Goal: Task Accomplishment & Management: Manage account settings

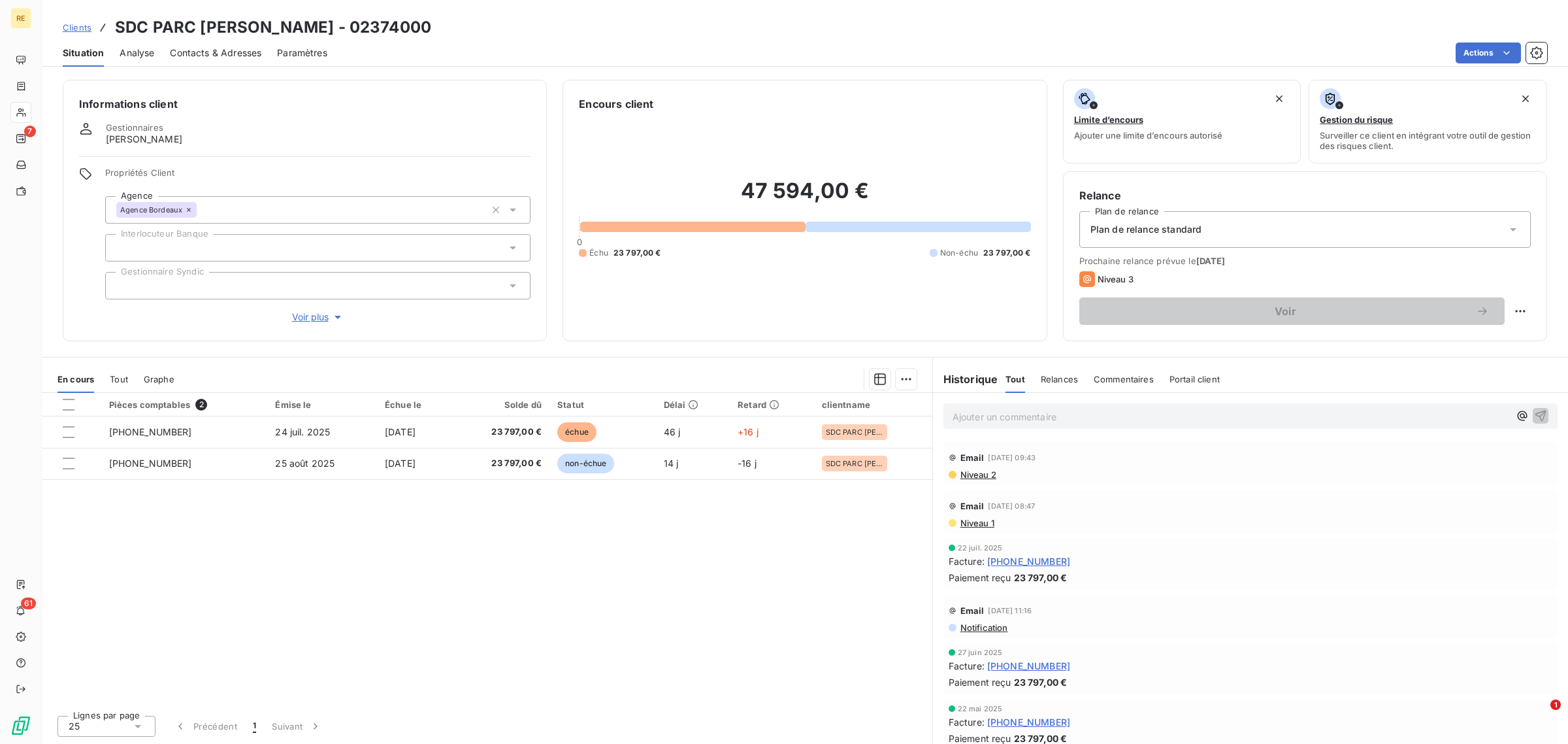
click at [85, 26] on span "Clients" at bounding box center [77, 27] width 29 height 10
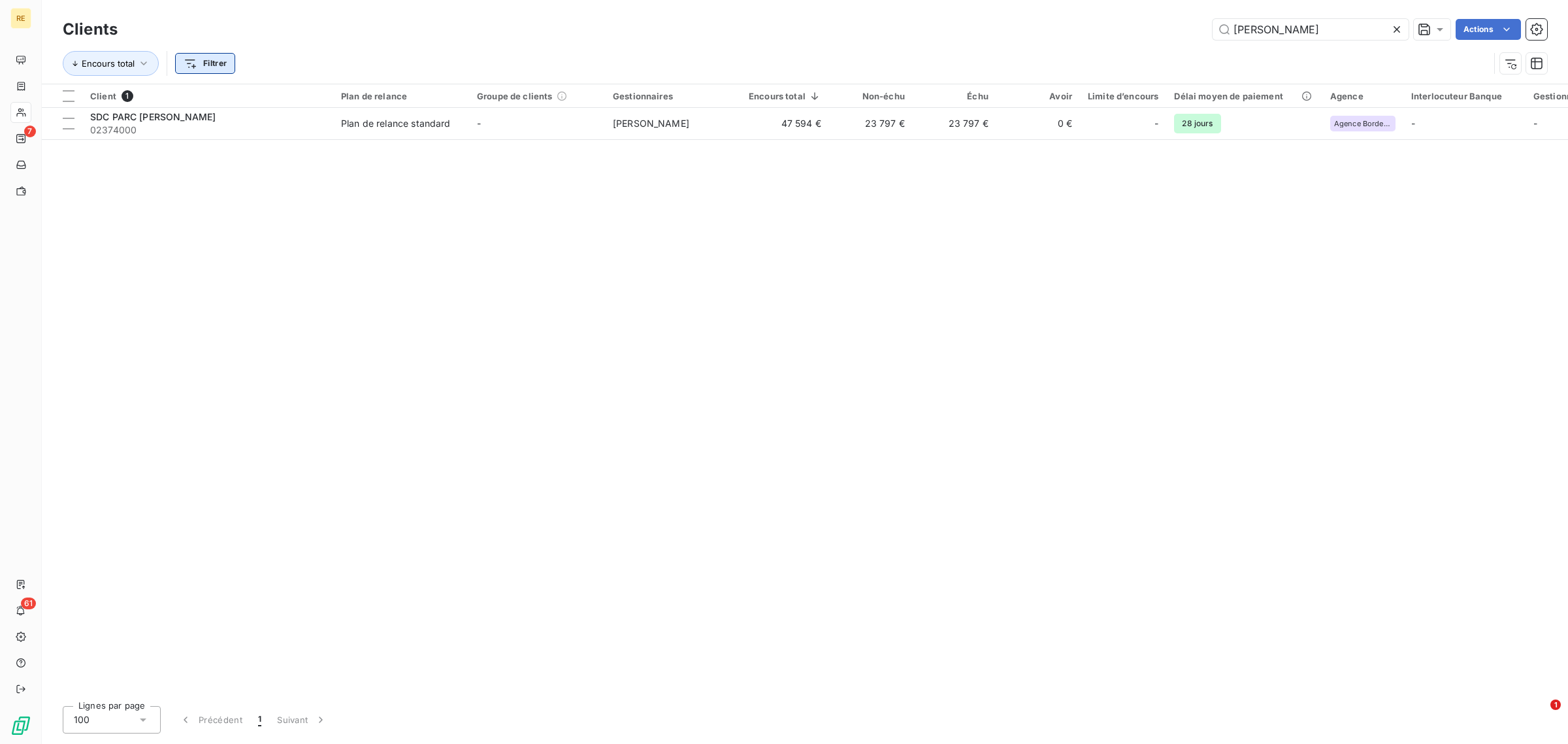
click at [217, 60] on html "RE 7 61 Clients [PERSON_NAME] Actions Encours total Filtrer Client 1 Plan de re…" at bounding box center [784, 372] width 1568 height 744
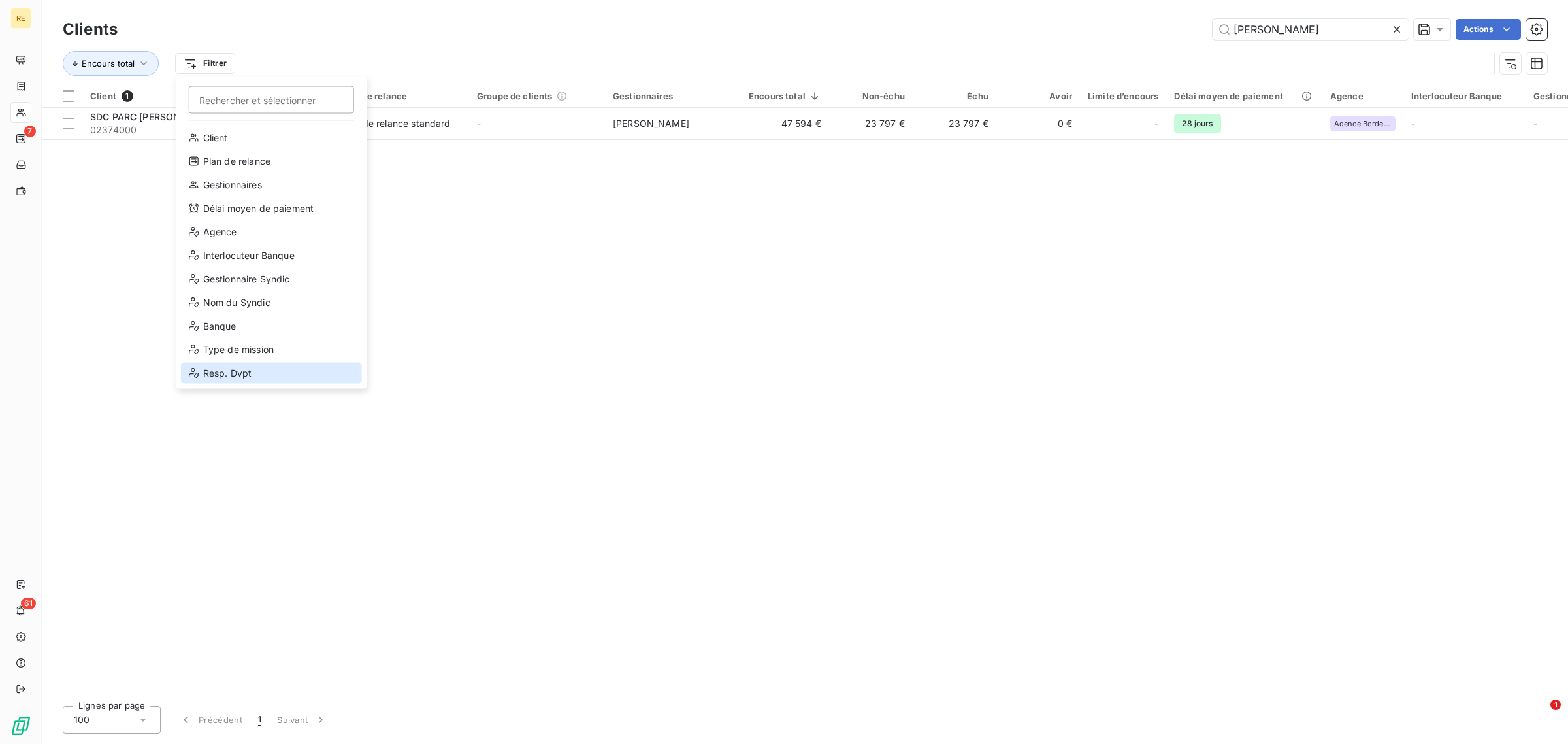
click at [227, 375] on div "Resp. Dvpt" at bounding box center [271, 373] width 181 height 21
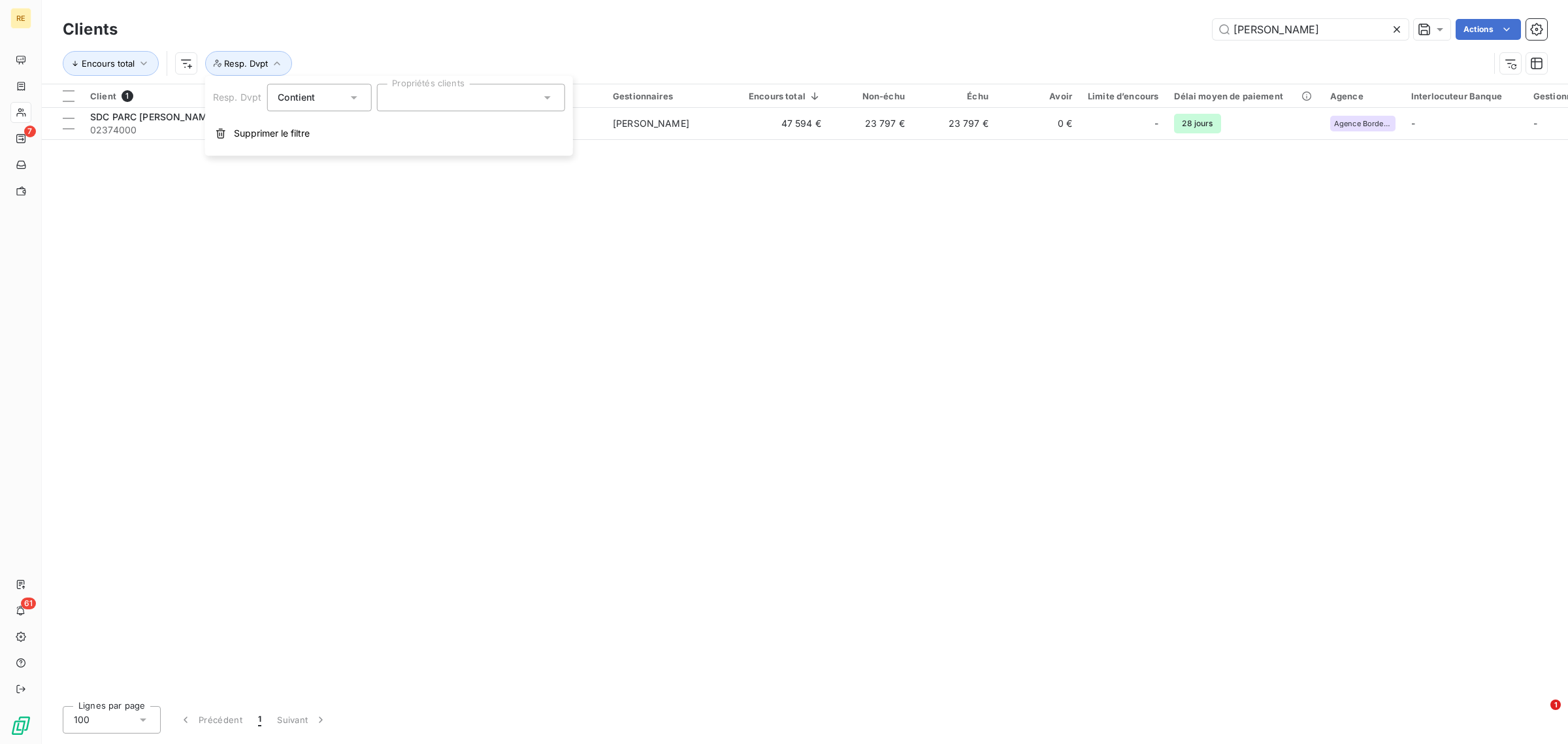
click at [445, 92] on div at bounding box center [470, 97] width 188 height 27
click at [481, 170] on li "Nicolas Parisel" at bounding box center [470, 169] width 183 height 26
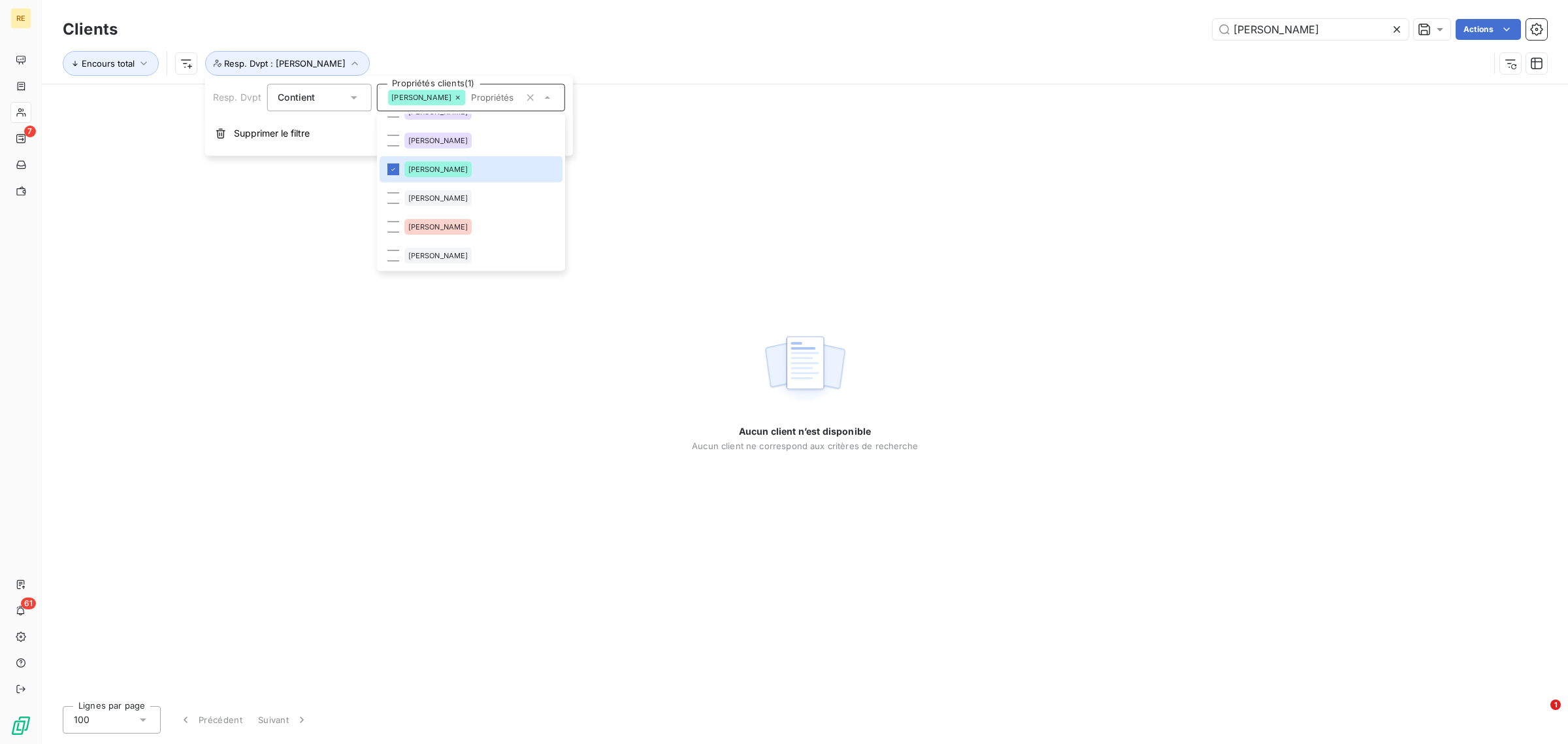
click at [608, 44] on div "Encours total Resp. Dvpt : Nicolas Parisel" at bounding box center [805, 63] width 1485 height 40
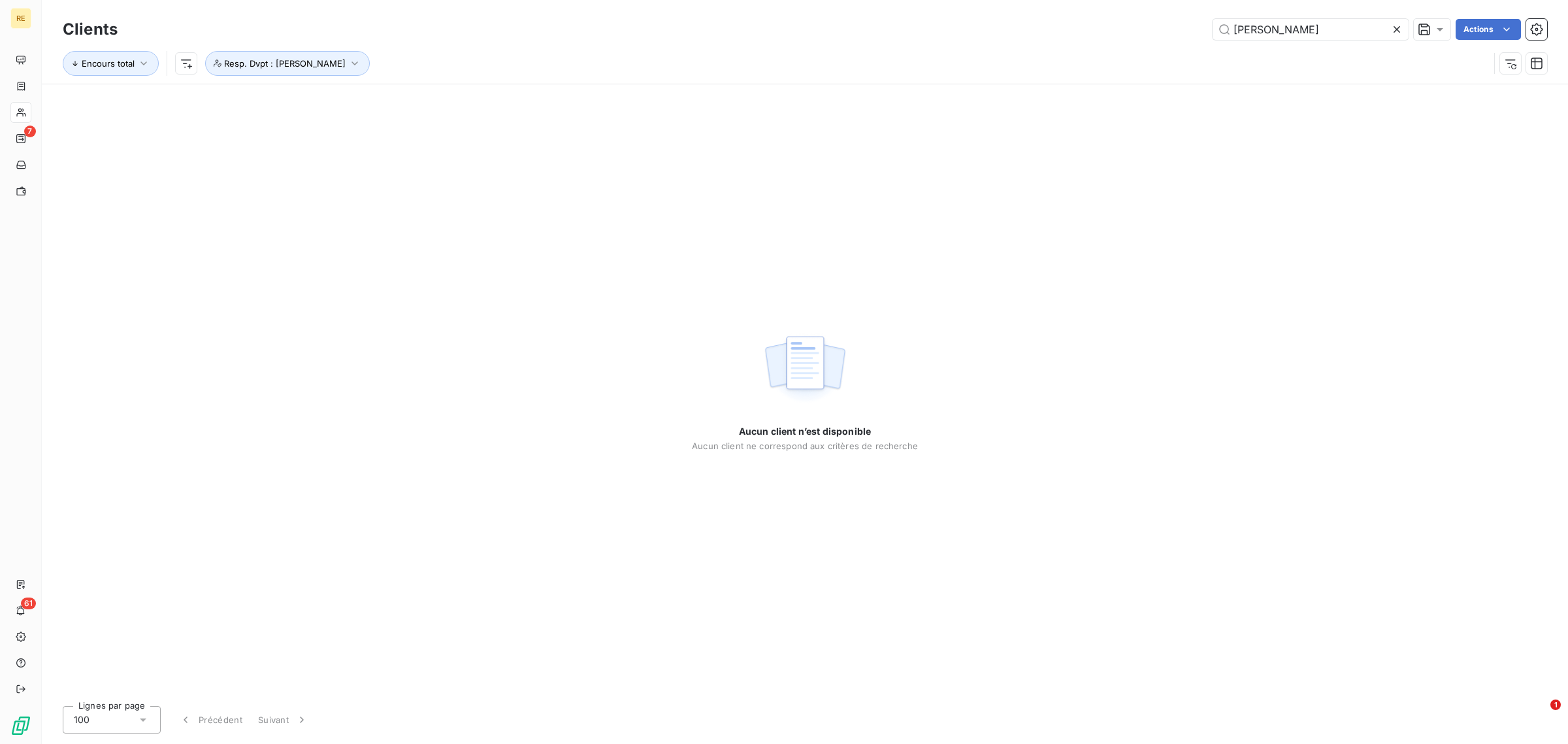
click at [1398, 27] on icon at bounding box center [1397, 29] width 7 height 7
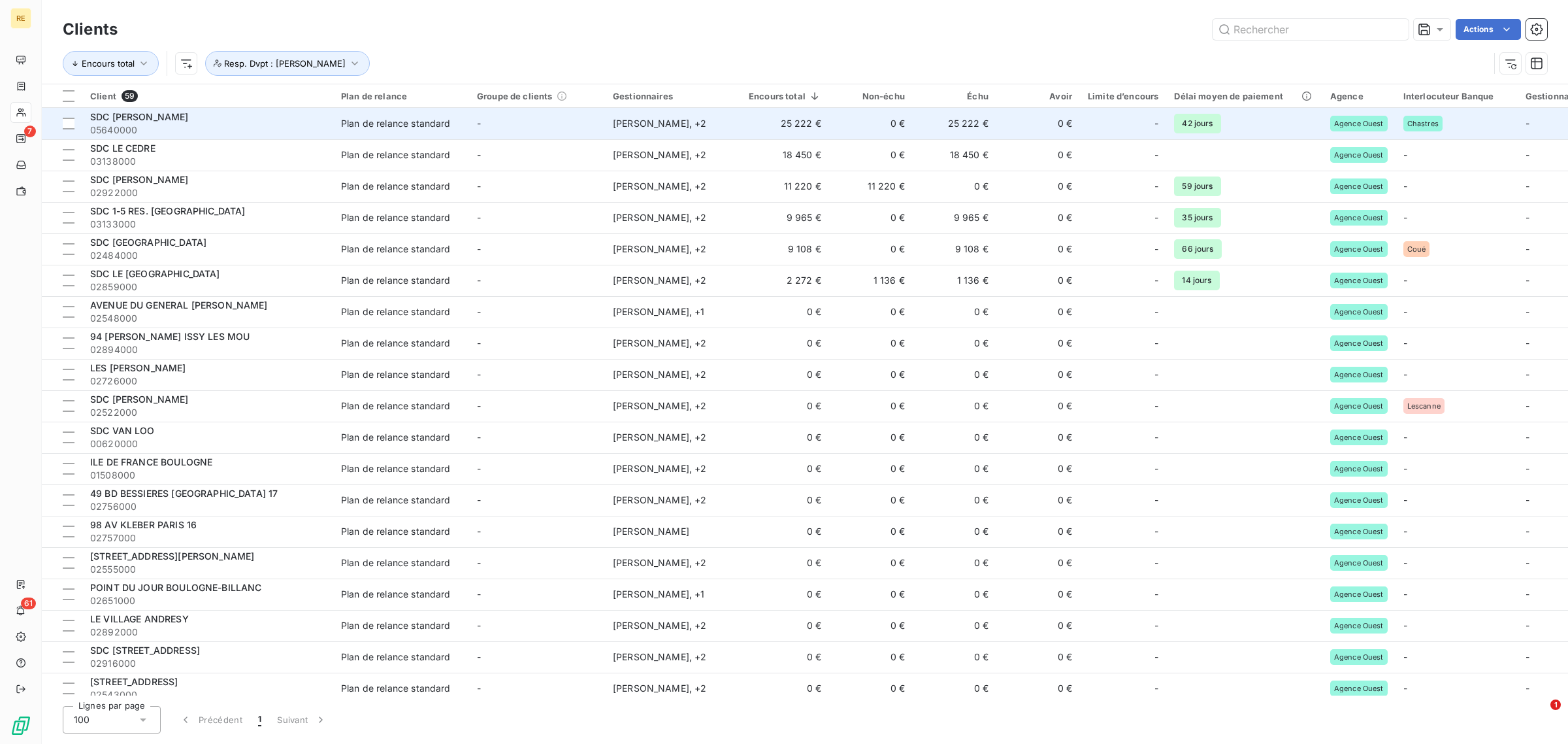
click at [465, 126] on td "Plan de relance standard" at bounding box center [401, 124] width 136 height 31
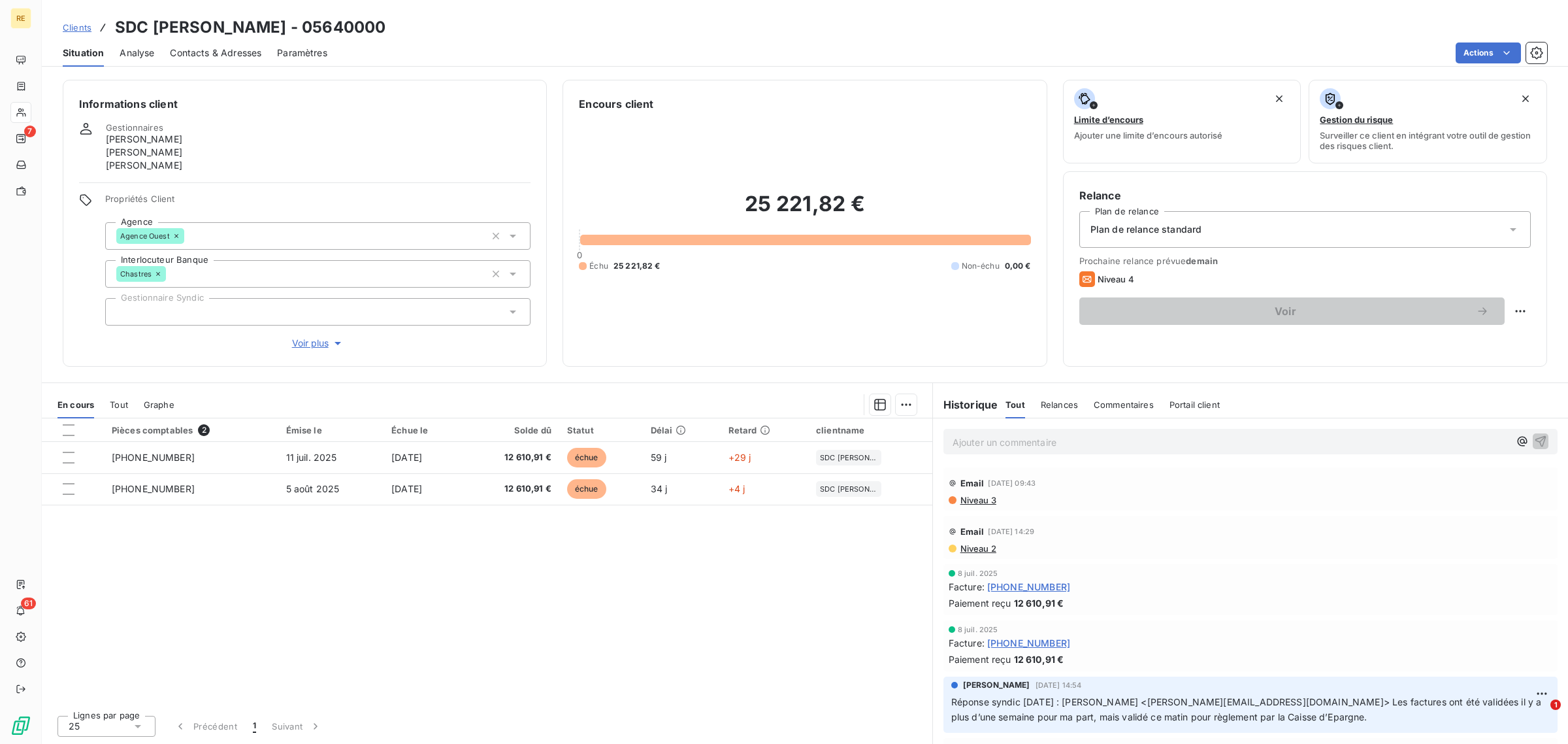
click at [1079, 442] on p "Ajouter un commentaire ﻿" at bounding box center [1231, 442] width 556 height 16
click at [1238, 404] on div "Historique Tout Relances Commentaires Portail client Tout Relances Commentaires…" at bounding box center [1250, 405] width 635 height 27
click at [1351, 449] on div "Point NP le 08/09 : relance à faire par lui directement, décaler relances à +10…" at bounding box center [1250, 440] width 614 height 24
click at [1354, 449] on div "Point NP le 08/09 : relance à faire par lui directement, décaler relances à +10…" at bounding box center [1250, 440] width 614 height 24
click at [1357, 446] on p "Point NP le 08/09 : relance à faire par lui directement, décaler relances à +10…" at bounding box center [1231, 442] width 556 height 15
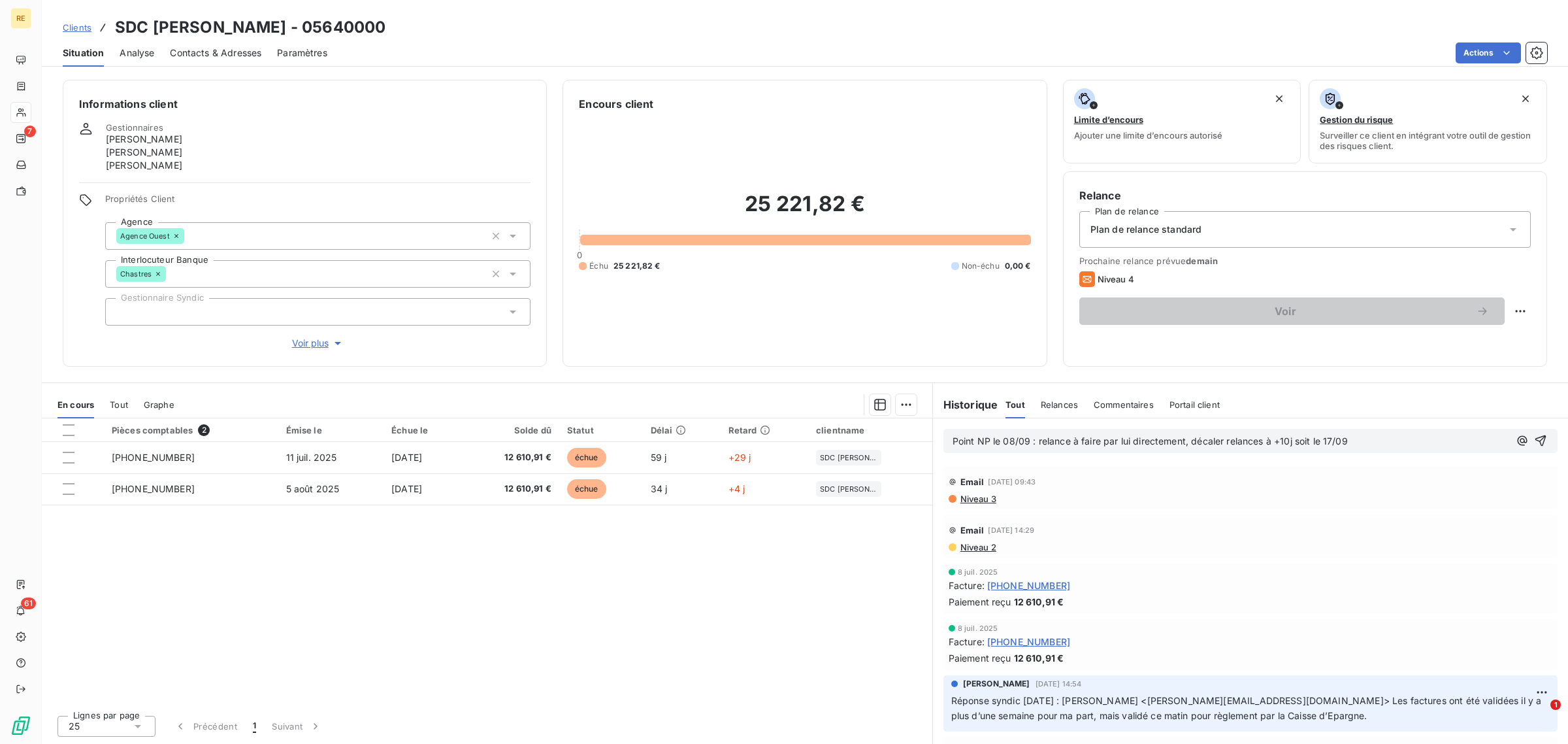
click at [1357, 451] on div "Point NP le 08/09 : relance à faire par lui directement, décaler relances à +10…" at bounding box center [1250, 440] width 614 height 24
click at [1366, 444] on p "Point NP le 08/09 : relance à faire par lui directement, décaler relances à +10…" at bounding box center [1231, 442] width 556 height 15
copy span "Point NP le 08/09 : relance à faire par lui directement, décaler relances à +10…"
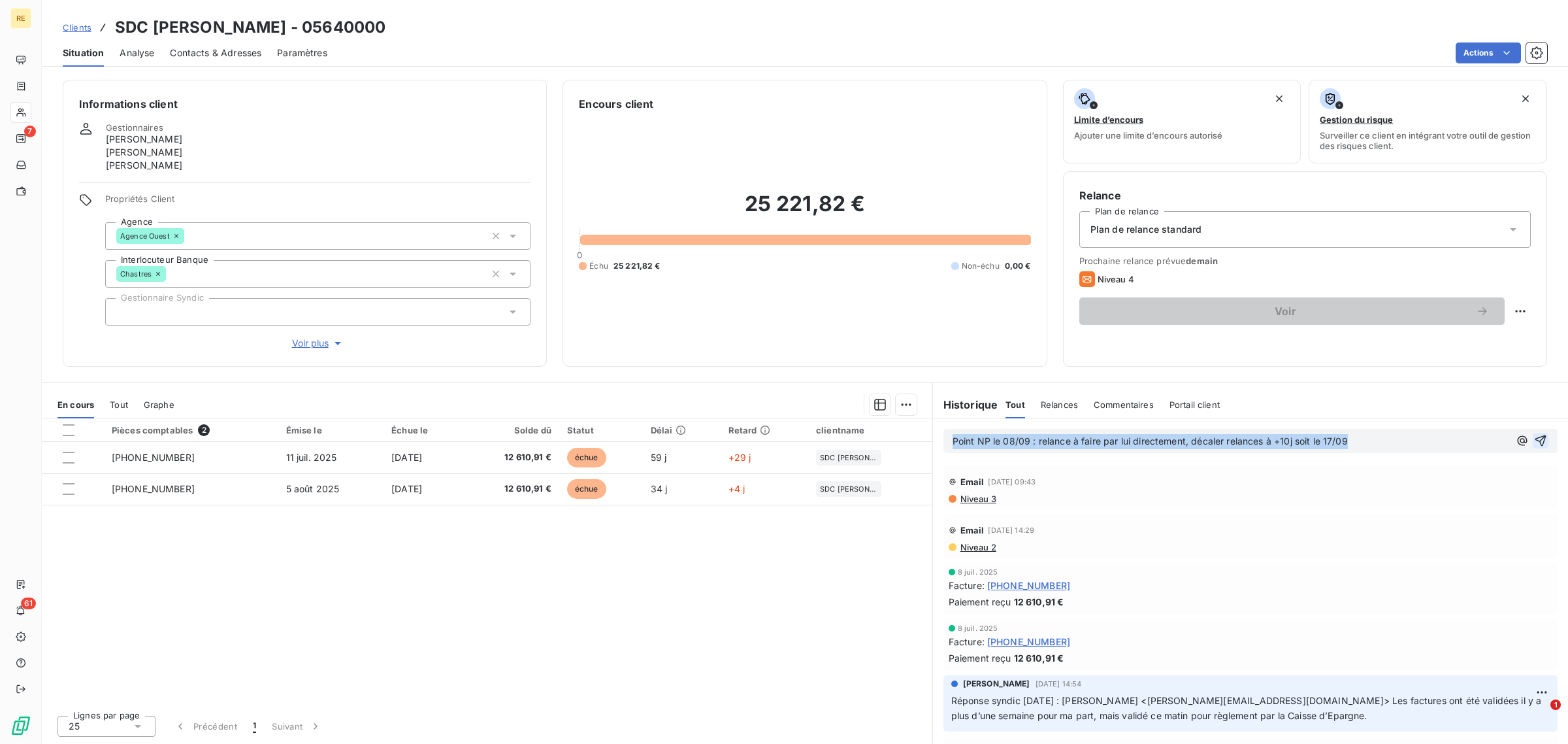
click at [1534, 443] on icon "button" at bounding box center [1540, 440] width 13 height 13
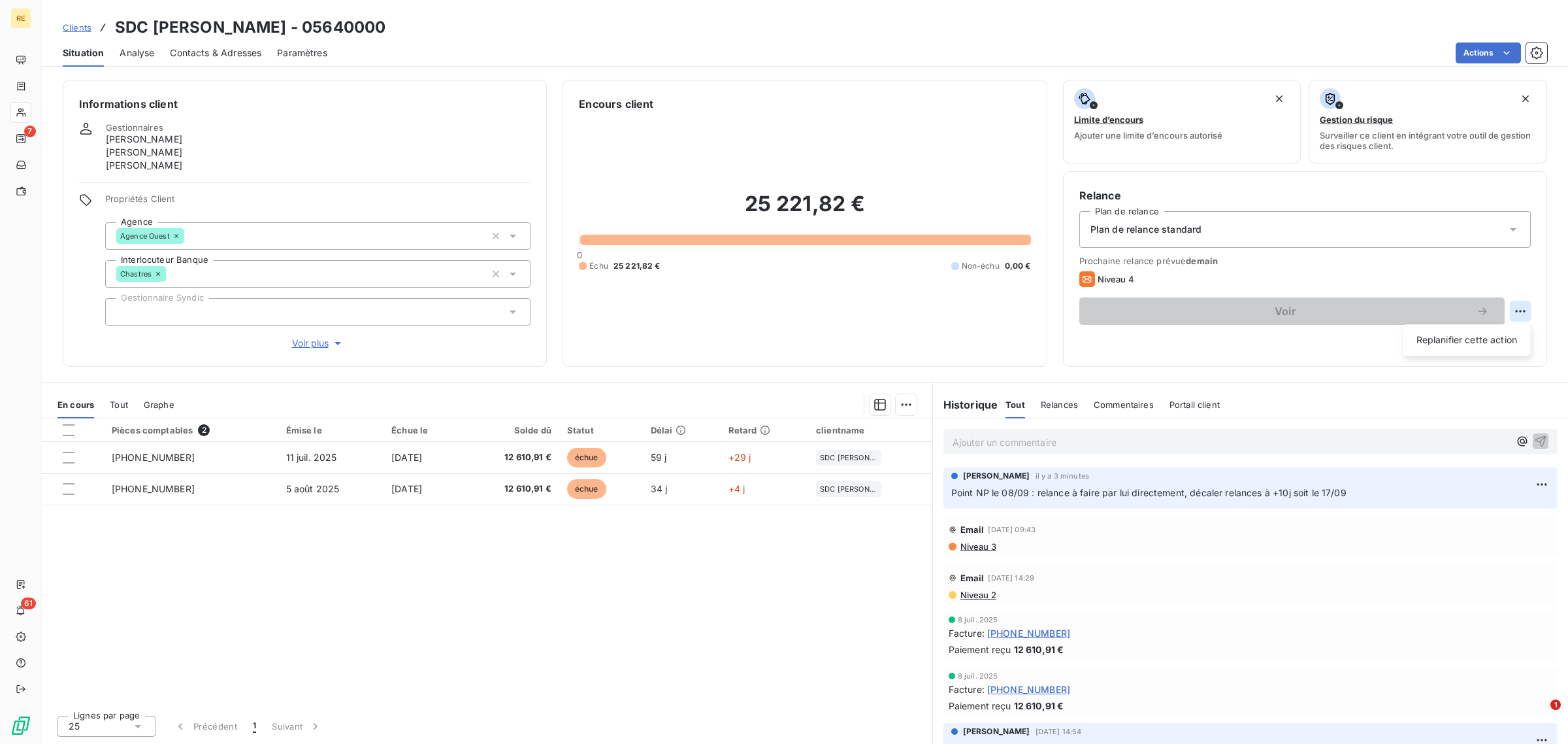
click at [1524, 314] on html "RE 7 61 Clients SDC DANIELE - 05640000 Situation Analyse Contacts & Adresses Pa…" at bounding box center [784, 372] width 1568 height 744
click at [1476, 341] on div "Replanifier cette action" at bounding box center [1467, 340] width 117 height 21
select select "8"
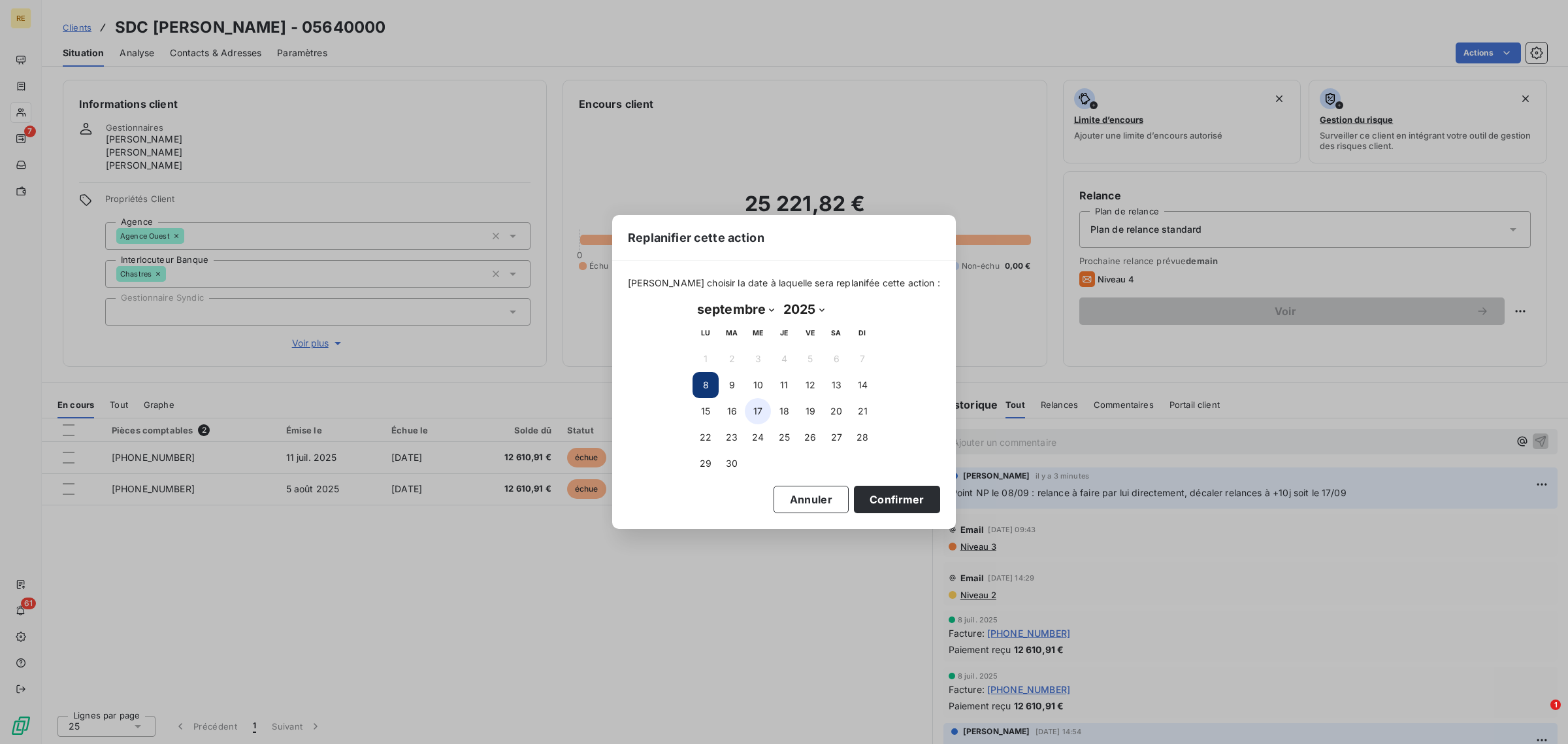
click at [755, 423] on tbody "1 2 3 4 5 6 7 8 9 10 11 12 13 14 15 16 17 18 19 20 21 22 23 24 25 26 27 28 29 30" at bounding box center [784, 411] width 183 height 131
click at [755, 418] on button "17" at bounding box center [758, 411] width 26 height 26
click at [882, 499] on button "Confirmer" at bounding box center [897, 499] width 86 height 27
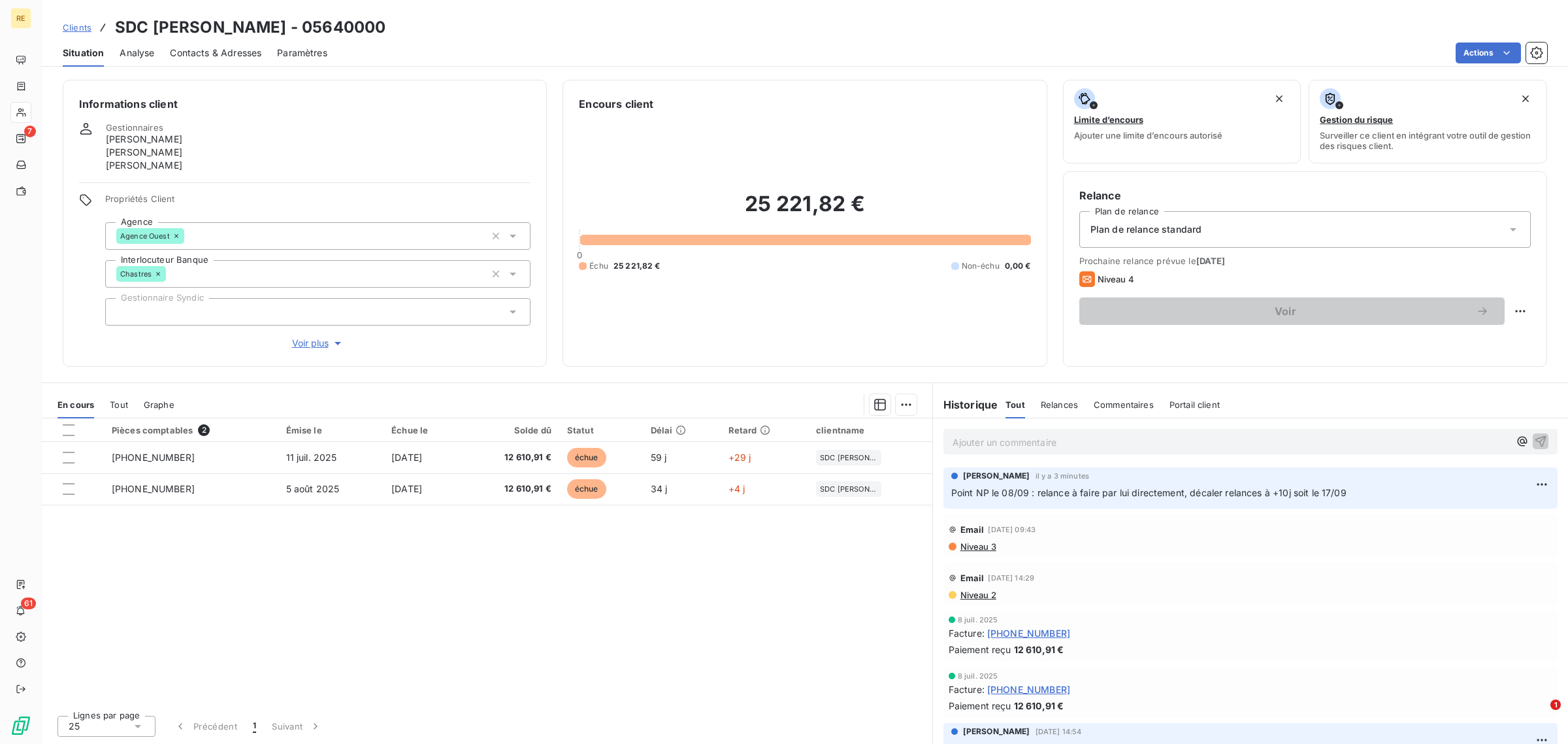
drag, startPoint x: 82, startPoint y: 24, endPoint x: 93, endPoint y: 29, distance: 12.1
click at [82, 24] on span "Clients" at bounding box center [77, 27] width 29 height 10
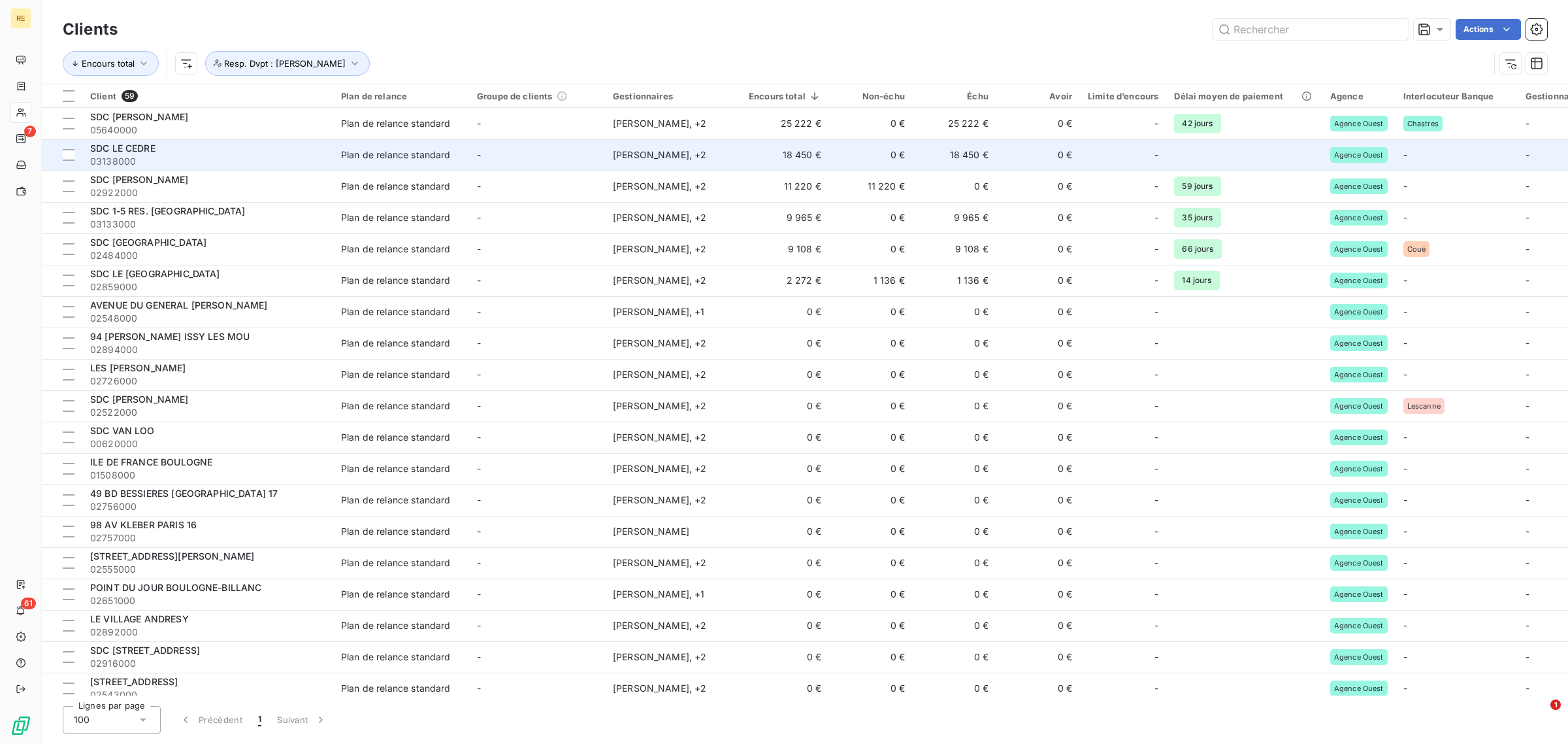
click at [450, 159] on div "Plan de relance standard" at bounding box center [396, 155] width 110 height 13
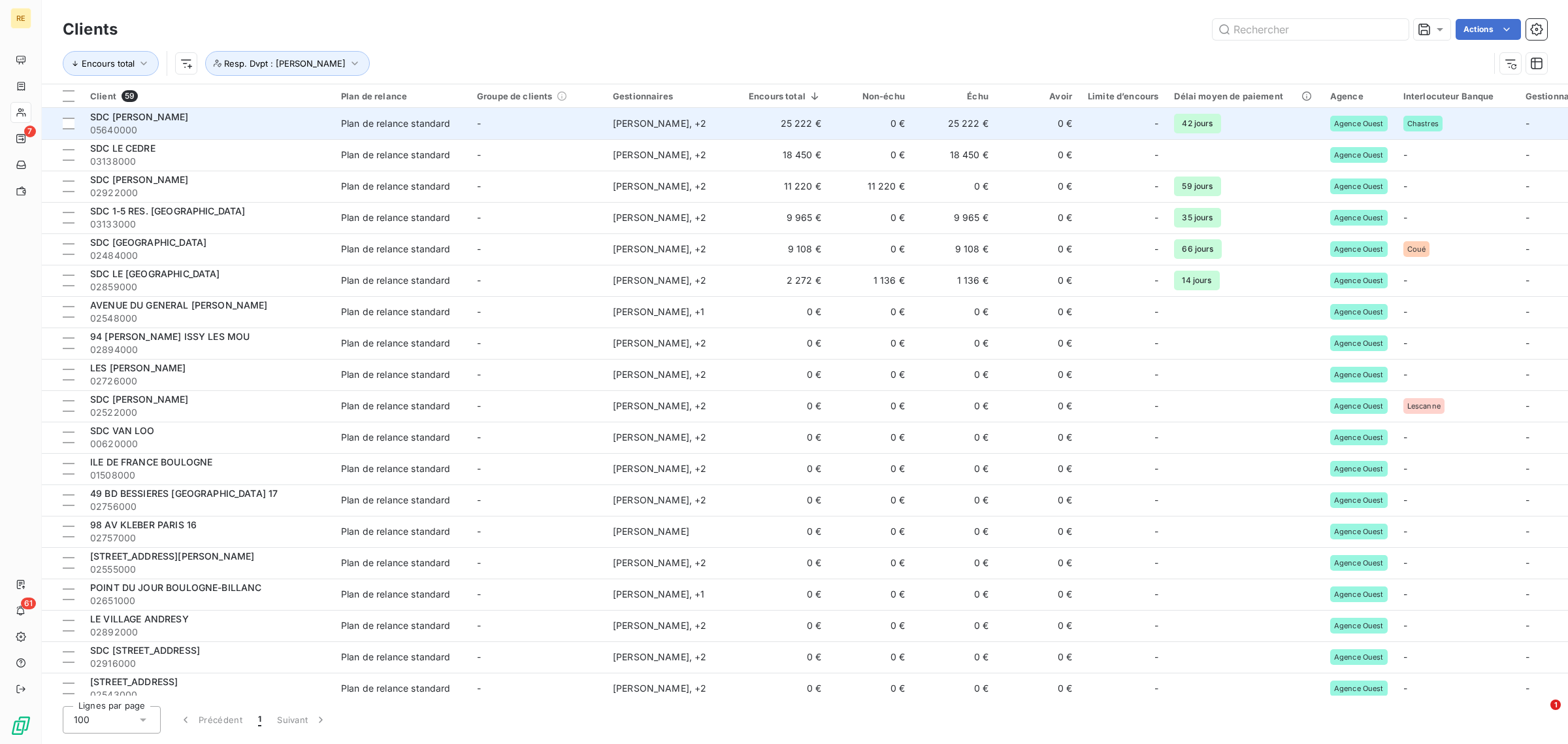
click at [310, 131] on span "05640000" at bounding box center [208, 130] width 235 height 13
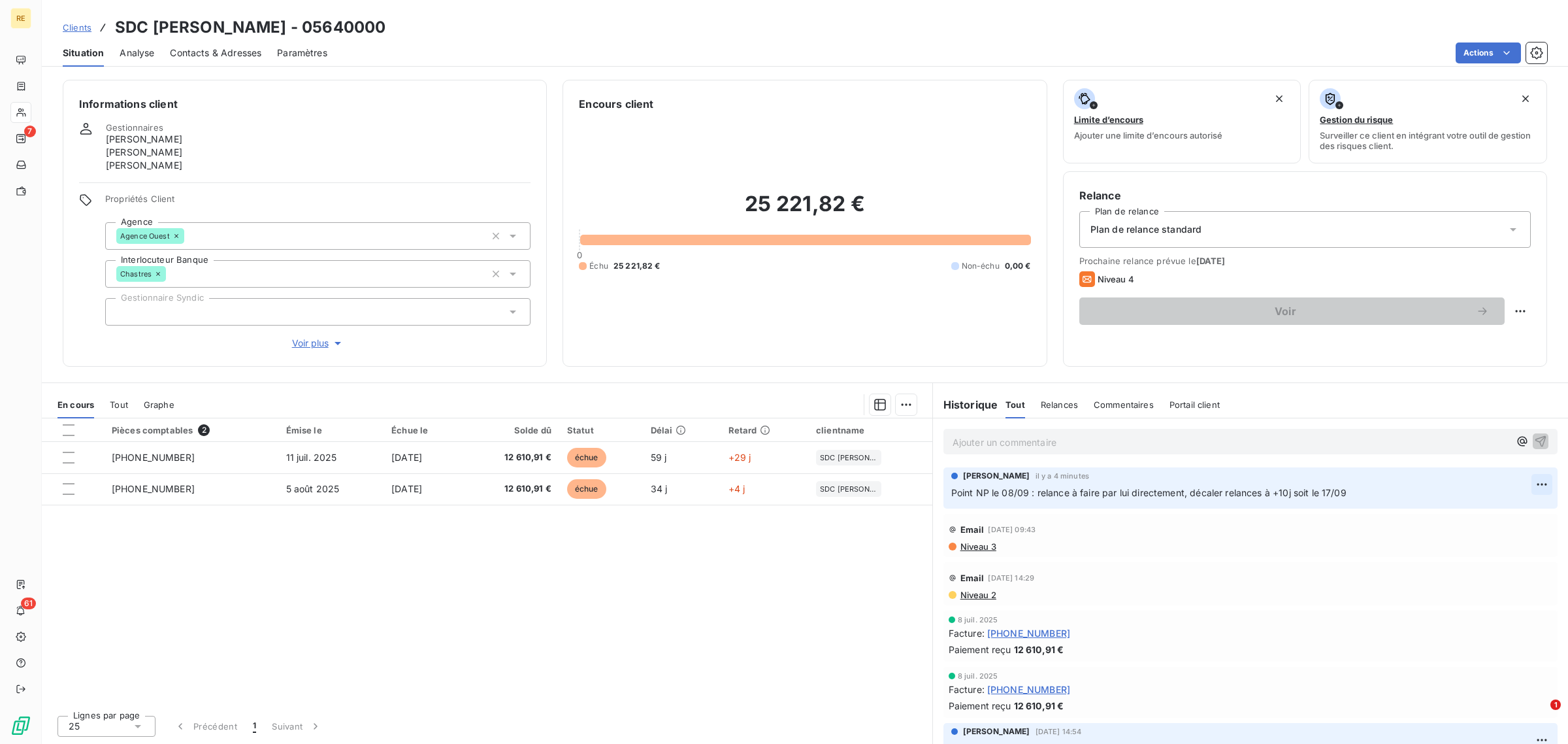
click at [1532, 485] on html "RE 7 61 Clients SDC DANIELE - 05640000 Situation Analyse Contacts & Adresses Pa…" at bounding box center [784, 372] width 1568 height 744
drag, startPoint x: 1488, startPoint y: 533, endPoint x: 1495, endPoint y: 522, distance: 13.0
click at [1487, 534] on div "Supprimer" at bounding box center [1498, 537] width 73 height 21
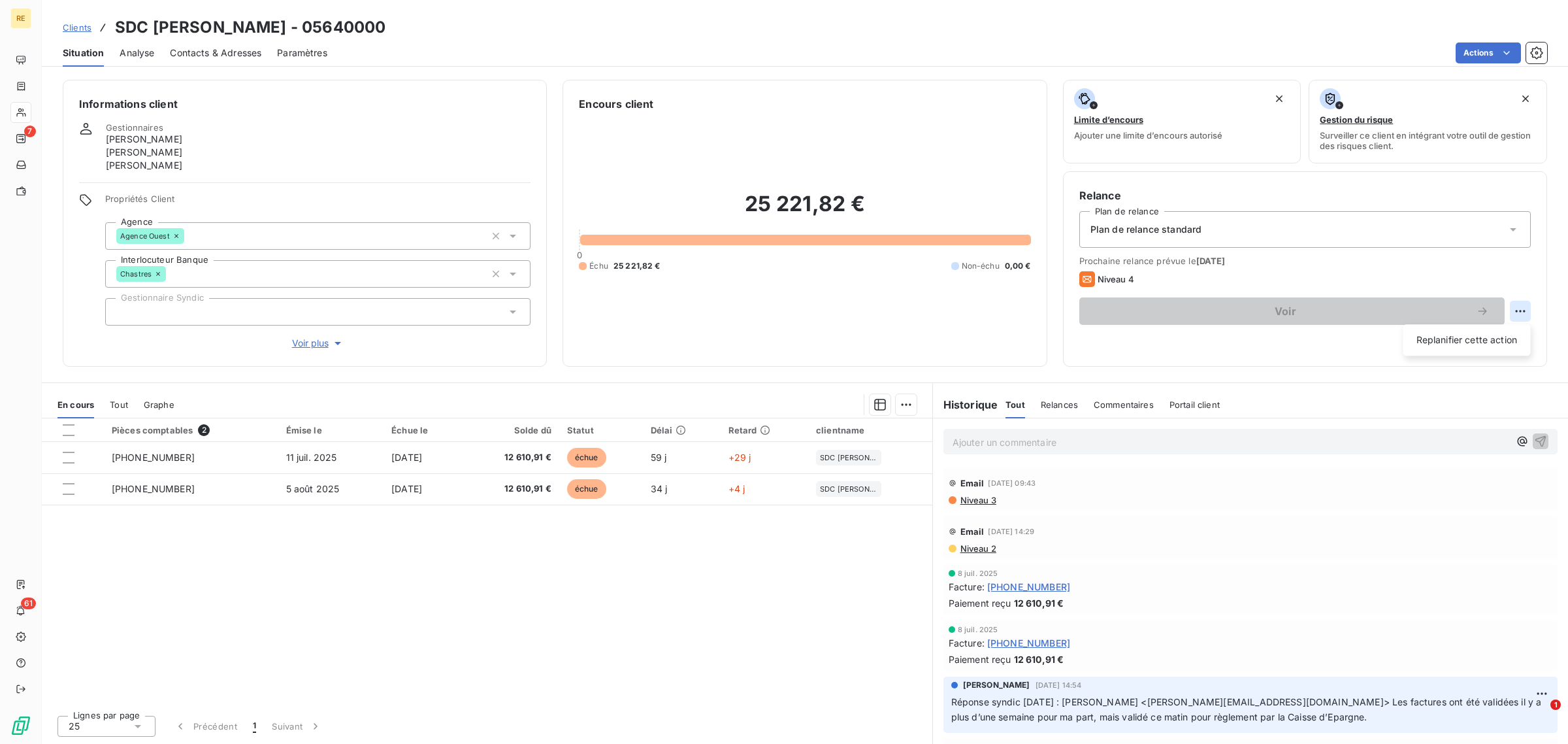
click at [1522, 308] on html "RE 7 61 Clients SDC DANIELE - 05640000 Situation Analyse Contacts & Adresses Pa…" at bounding box center [784, 372] width 1568 height 744
click at [1491, 333] on div "Replanifier cette action" at bounding box center [1467, 340] width 117 height 21
select select "8"
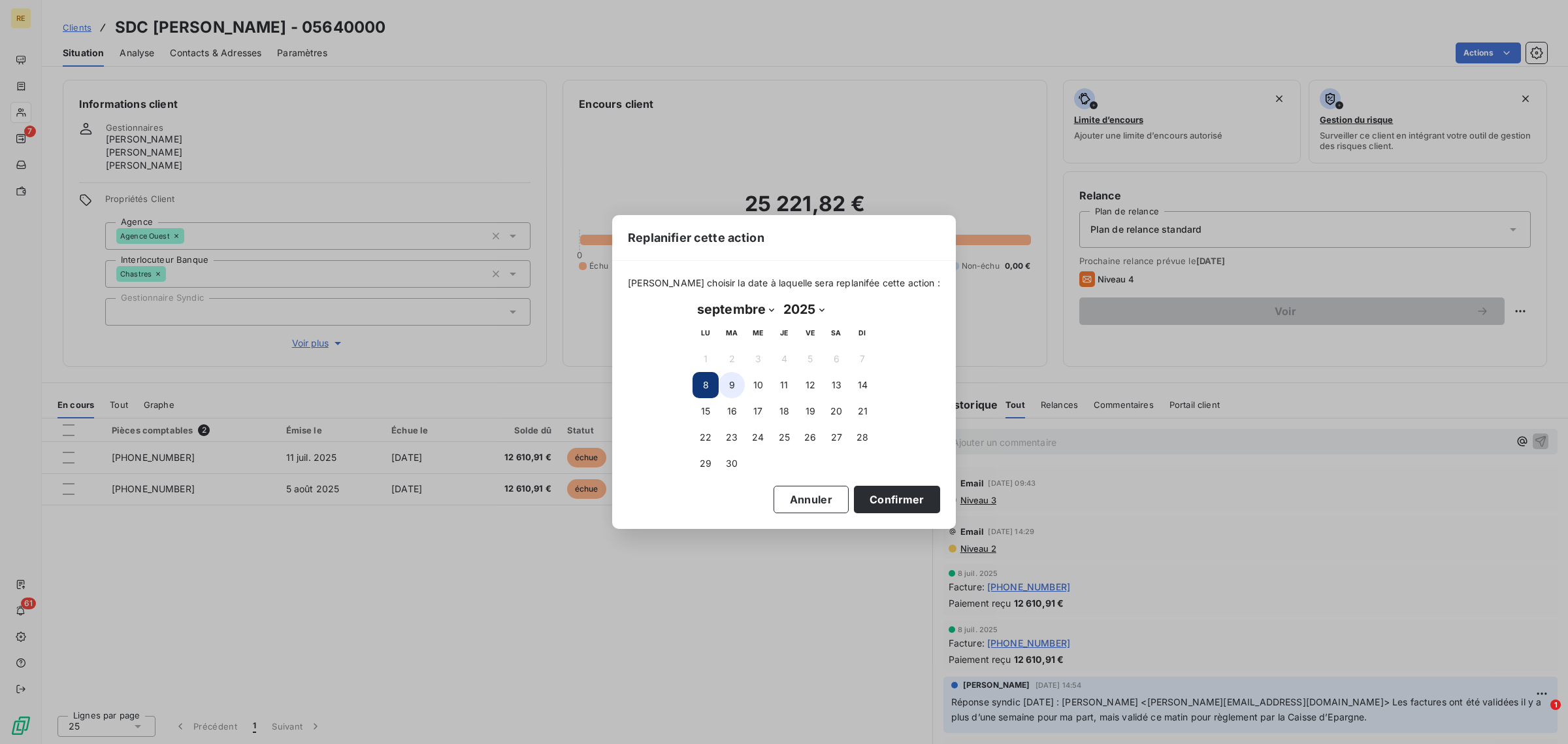
click at [720, 384] on button "9" at bounding box center [731, 385] width 26 height 26
click at [867, 488] on button "Confirmer" at bounding box center [897, 499] width 86 height 27
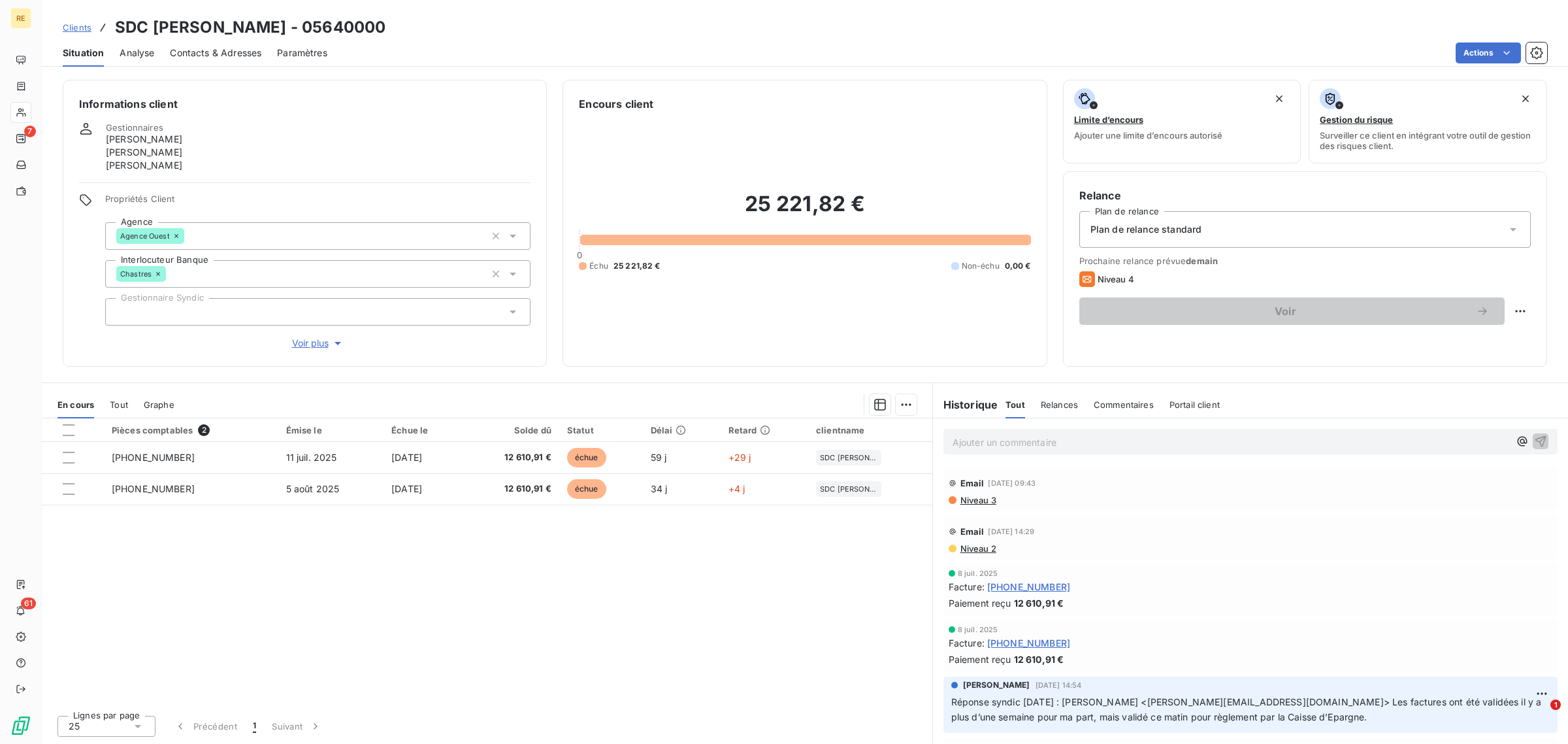
click at [593, 585] on div "Pièces comptables 2 Émise le Échue le Solde dû Statut Délai Retard clientname 0…" at bounding box center [487, 561] width 891 height 287
click at [76, 25] on span "Clients" at bounding box center [77, 27] width 29 height 10
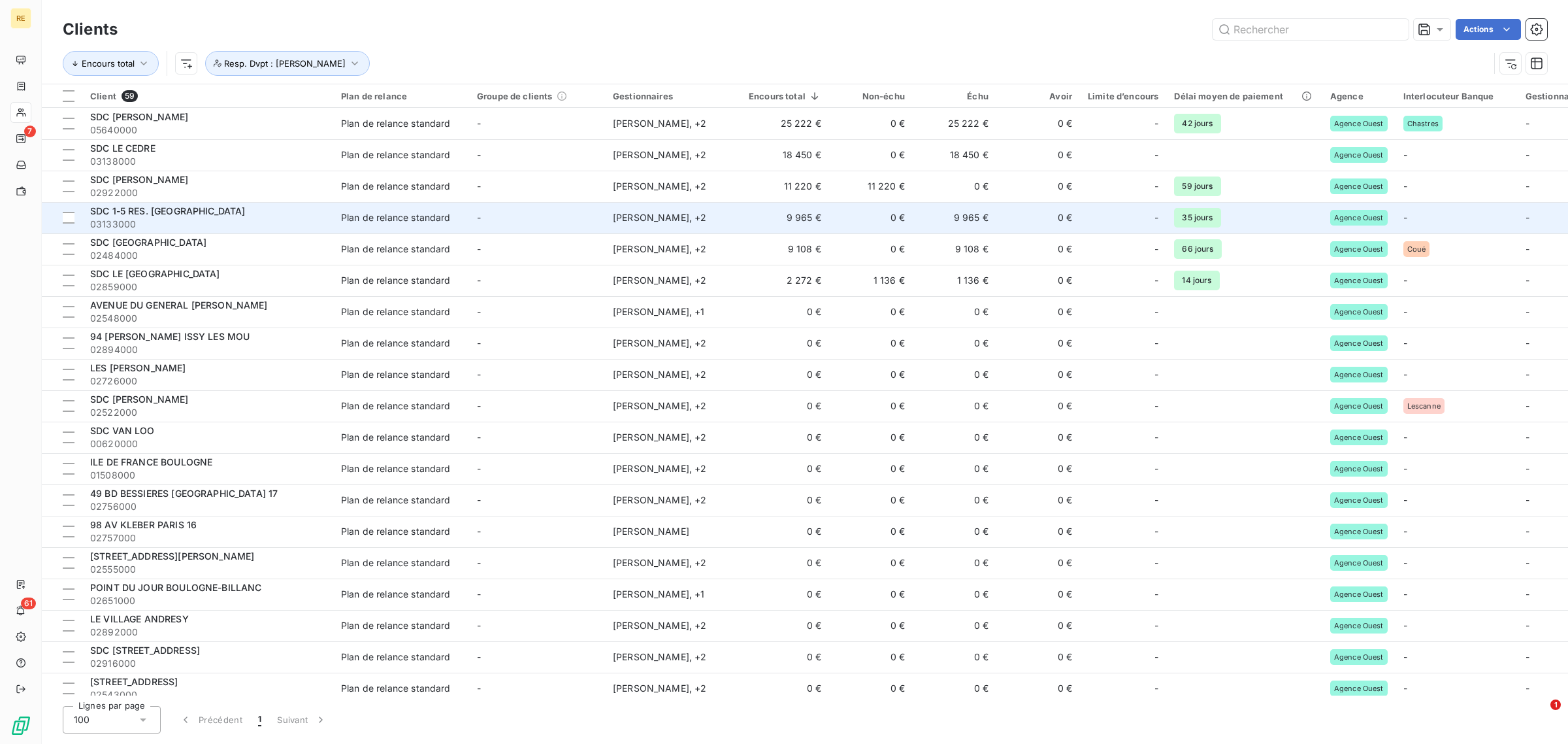
click at [267, 211] on div "SDC 1-5 RES. ST GEORGES" at bounding box center [208, 211] width 235 height 13
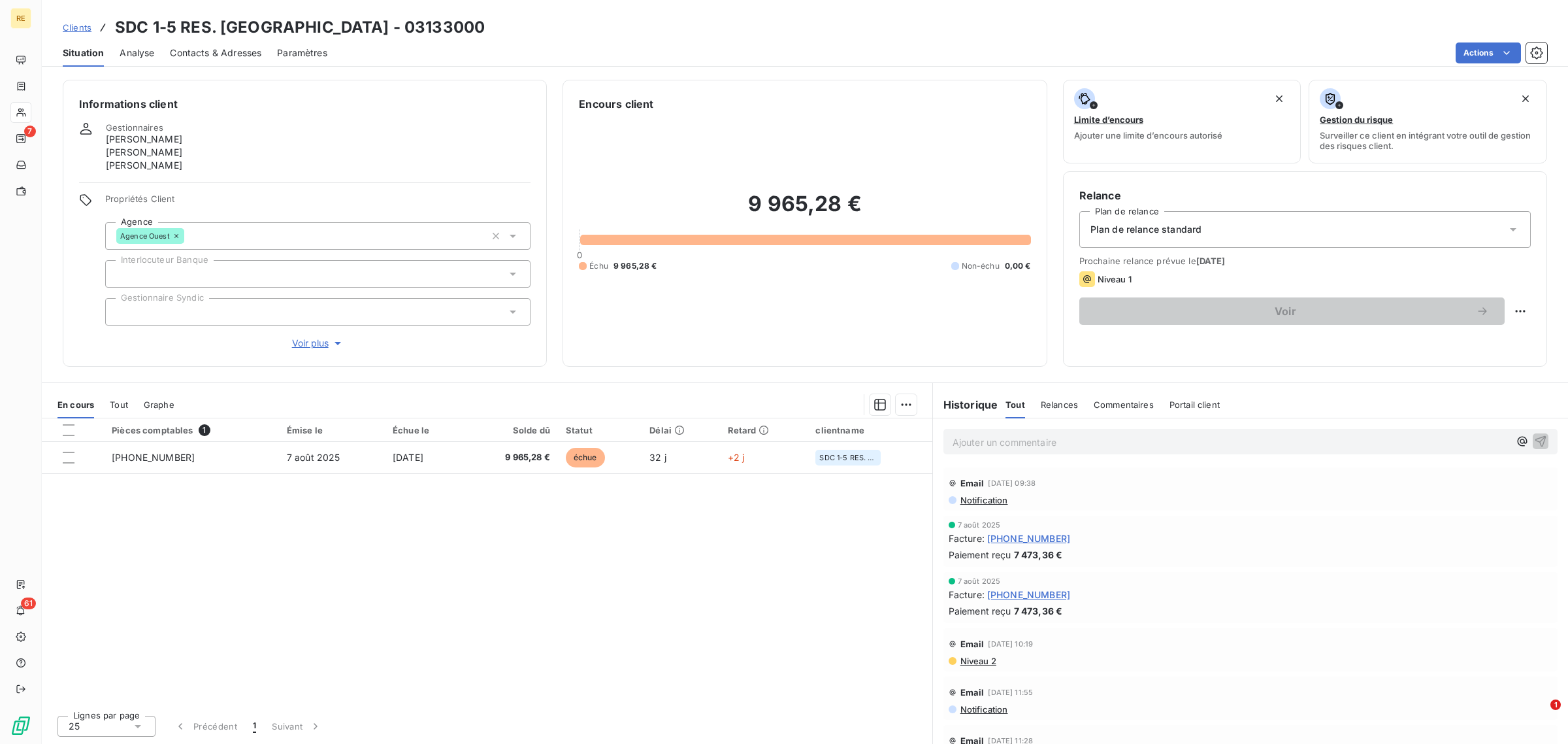
click at [1031, 429] on div "Ajouter un commentaire ﻿" at bounding box center [1250, 441] width 614 height 25
click at [1029, 448] on p "Ajouter un commentaire ﻿" at bounding box center [1231, 442] width 556 height 16
click at [1520, 316] on html "RE 7 61 Clients SDC 1-5 RES. ST GEORGES - 03133000 Situation Analyse Contacts &…" at bounding box center [784, 372] width 1568 height 744
click at [1465, 347] on div "Replanifier cette action" at bounding box center [1467, 340] width 117 height 21
select select "8"
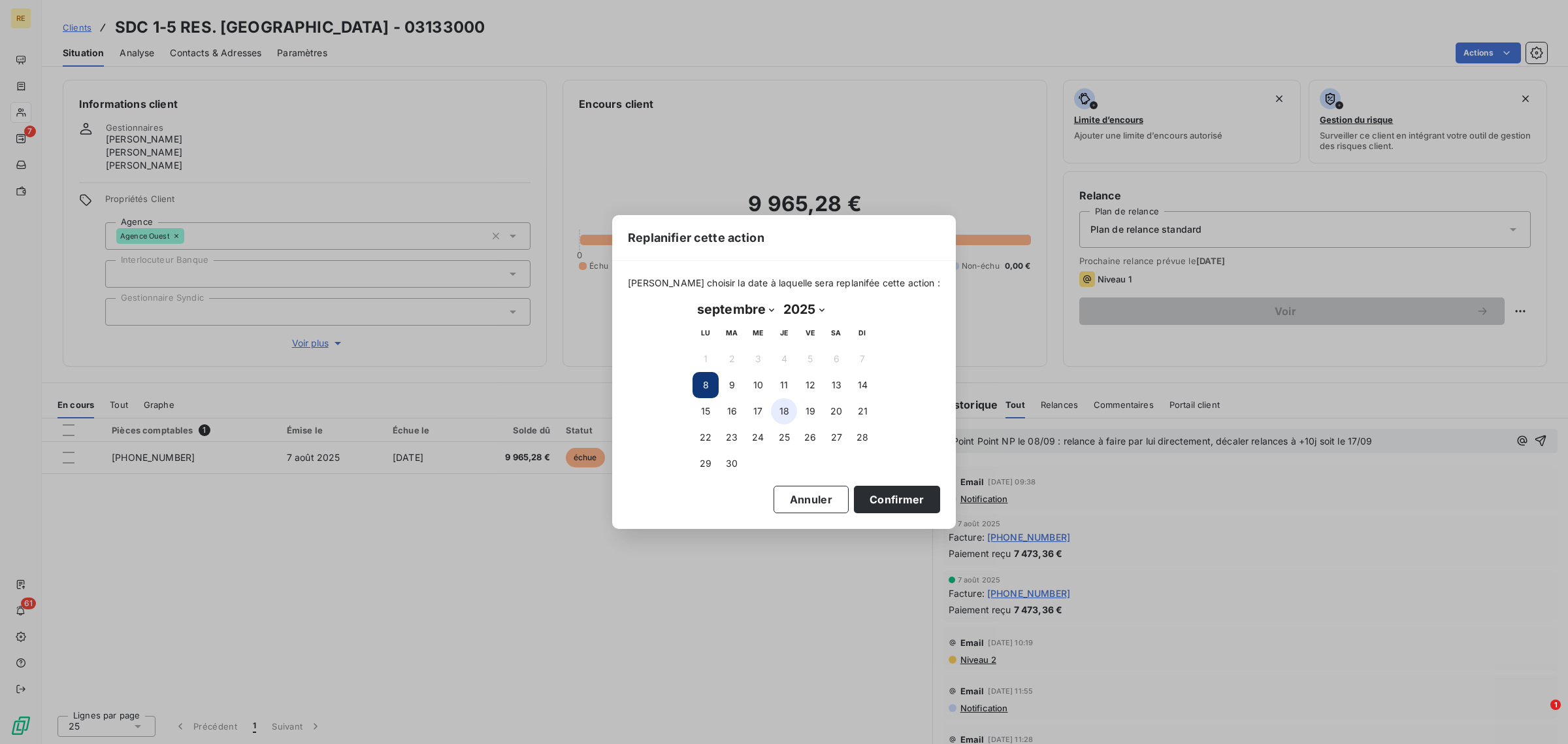
click at [787, 409] on button "18" at bounding box center [784, 411] width 26 height 26
drag, startPoint x: 892, startPoint y: 495, endPoint x: 932, endPoint y: 494, distance: 40.0
click at [892, 496] on button "Confirmer" at bounding box center [897, 499] width 86 height 27
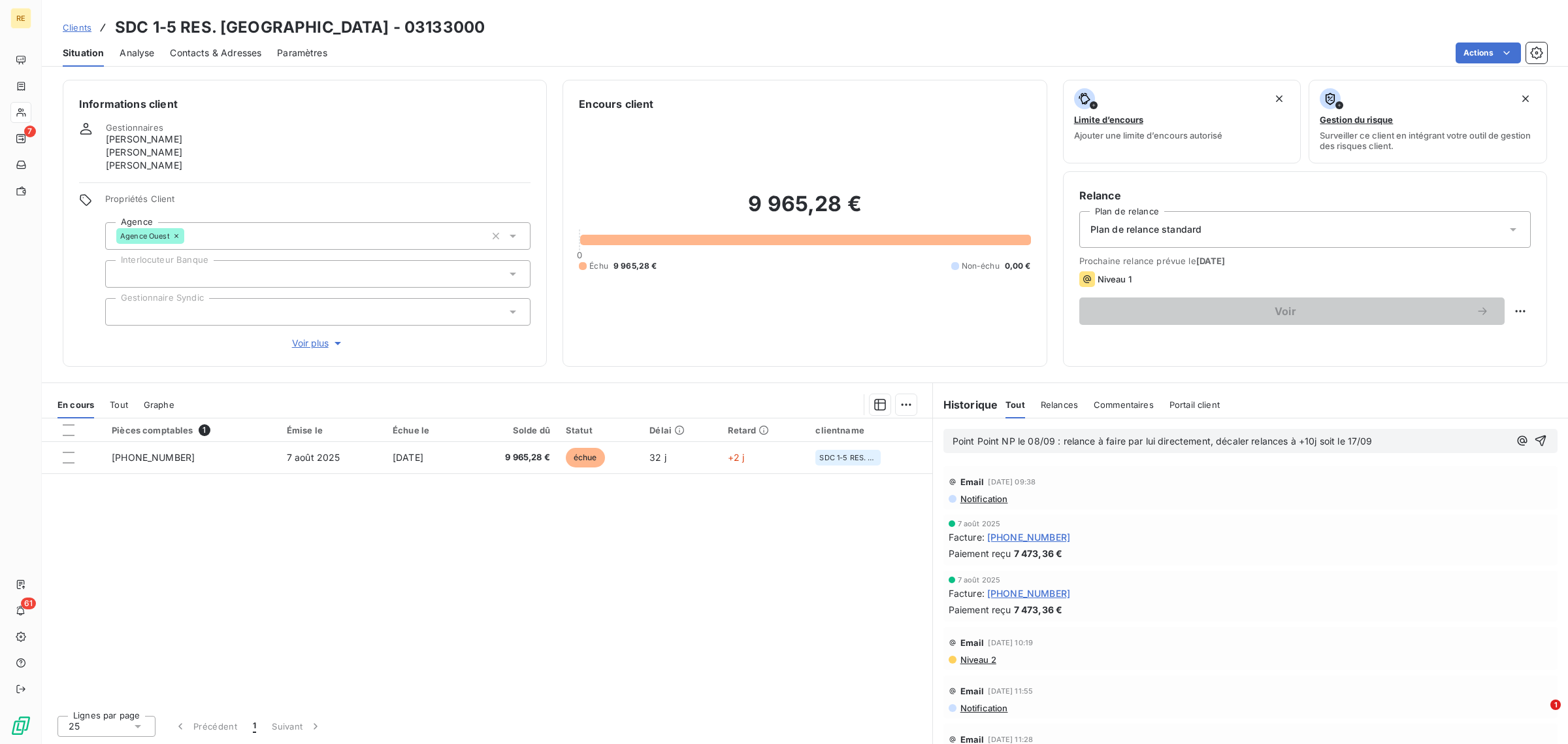
drag, startPoint x: 1359, startPoint y: 442, endPoint x: 1442, endPoint y: 443, distance: 83.0
click at [1360, 442] on span "Point Point NP le 08/09 : relance à faire par lui directement, décaler relances…" at bounding box center [1163, 441] width 420 height 11
click at [1535, 438] on icon "button" at bounding box center [1541, 441] width 11 height 11
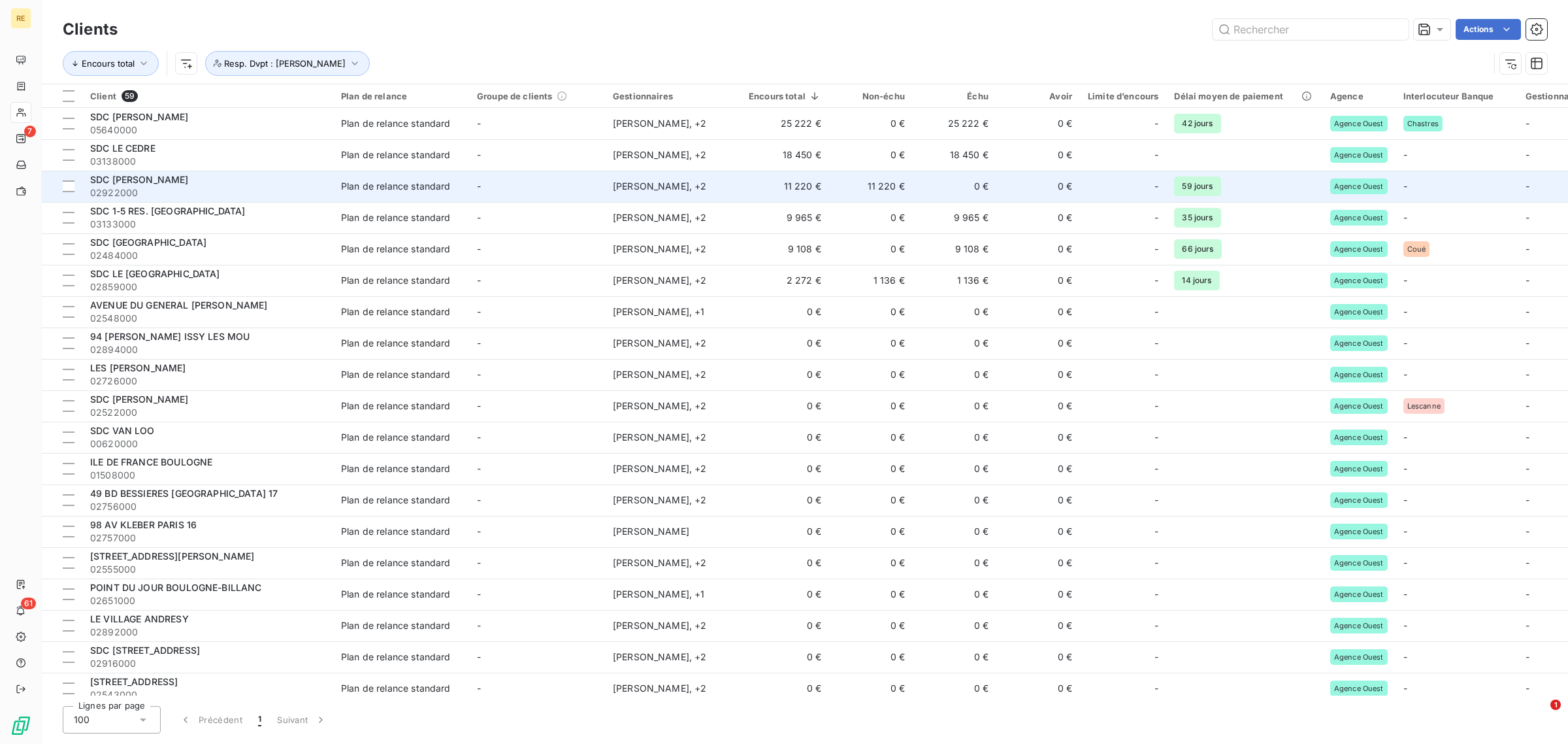
click at [332, 191] on td "SDC ERNEST LAVAL 02922000" at bounding box center [207, 186] width 251 height 31
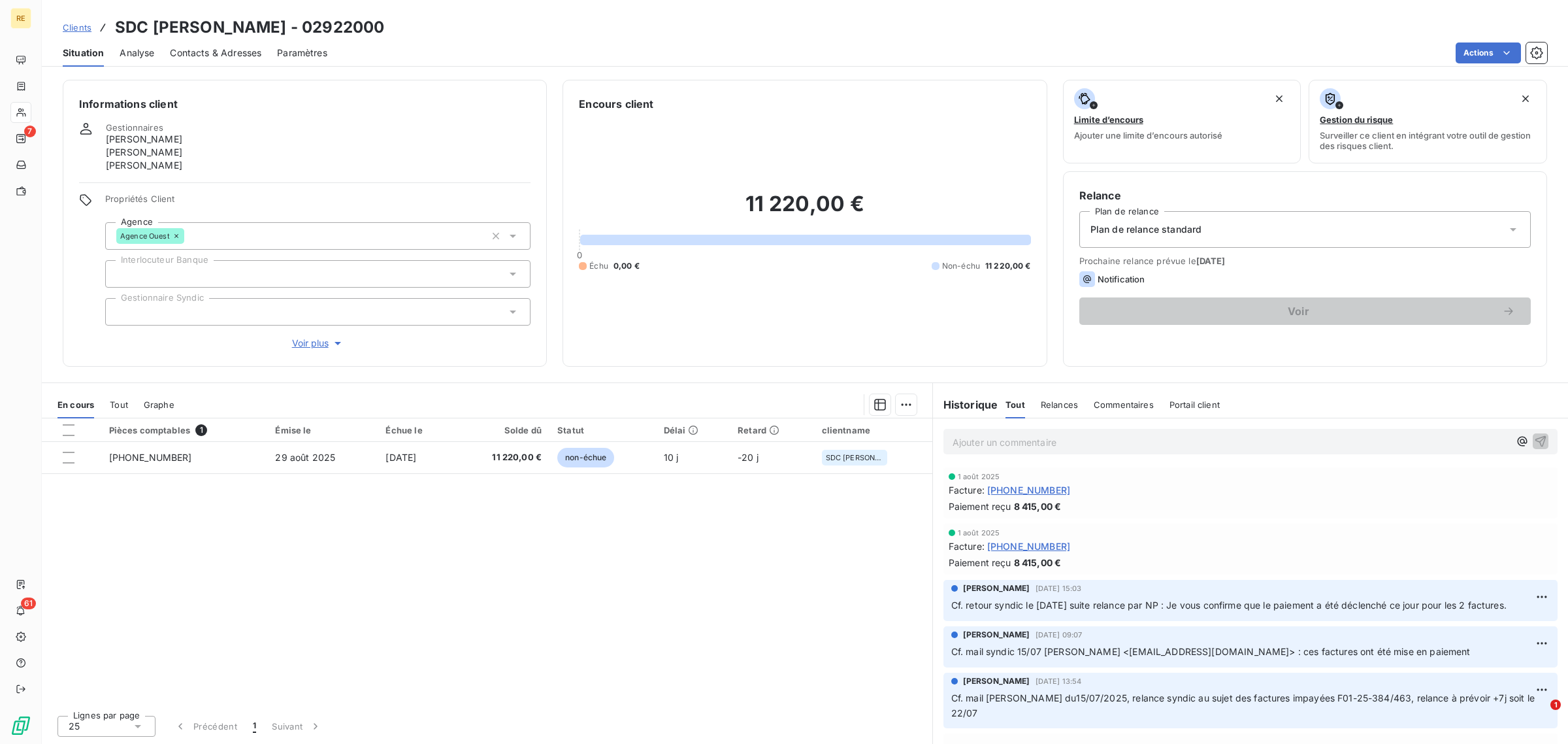
click at [1111, 440] on p "Ajouter un commentaire ﻿" at bounding box center [1231, 442] width 556 height 16
click at [1334, 439] on span "Point NP le 08/09 : relance à faire par lui directement, décaler relances à +10…" at bounding box center [1150, 441] width 395 height 11
click at [1535, 441] on icon "button" at bounding box center [1541, 441] width 11 height 11
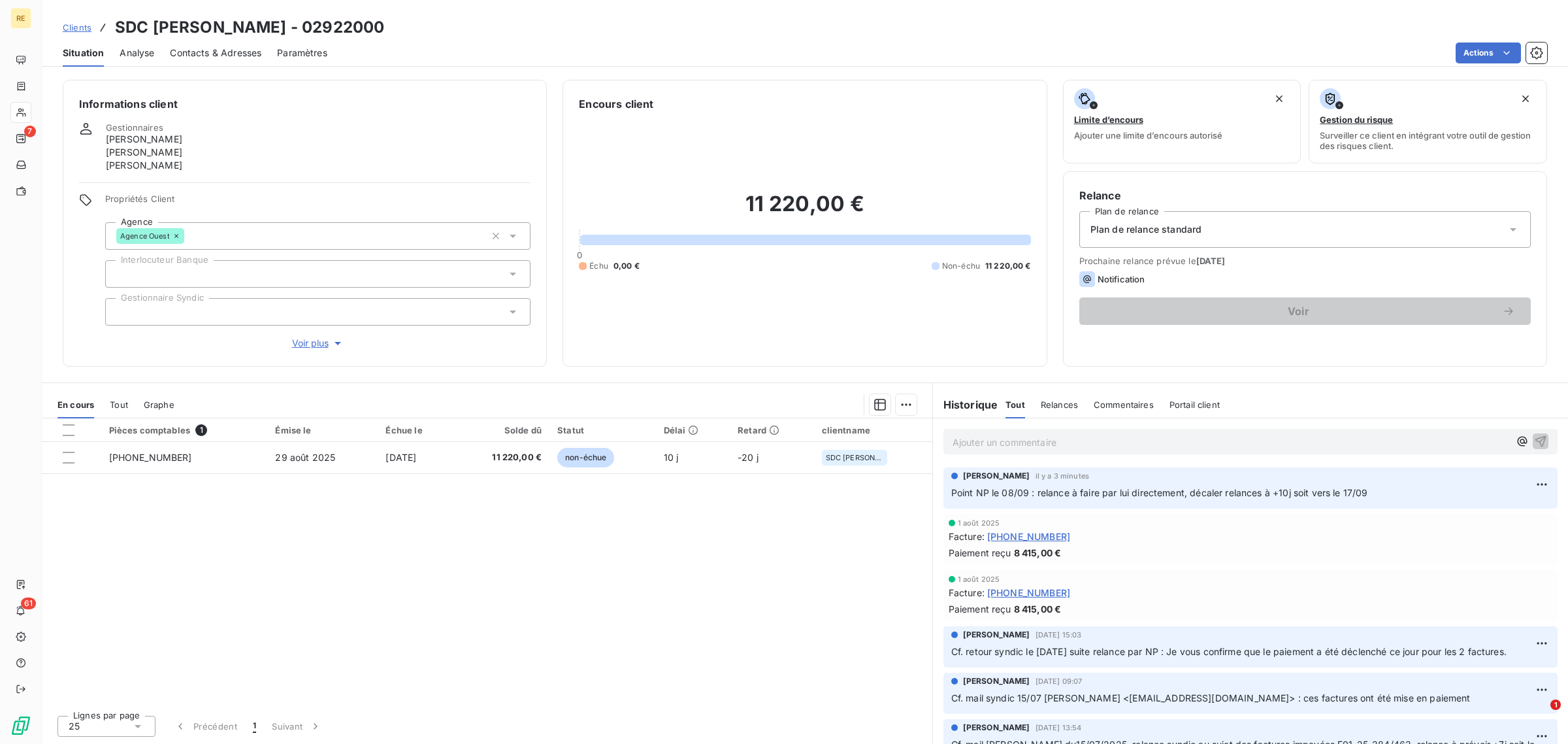
click at [81, 22] on span "Clients" at bounding box center [77, 27] width 29 height 10
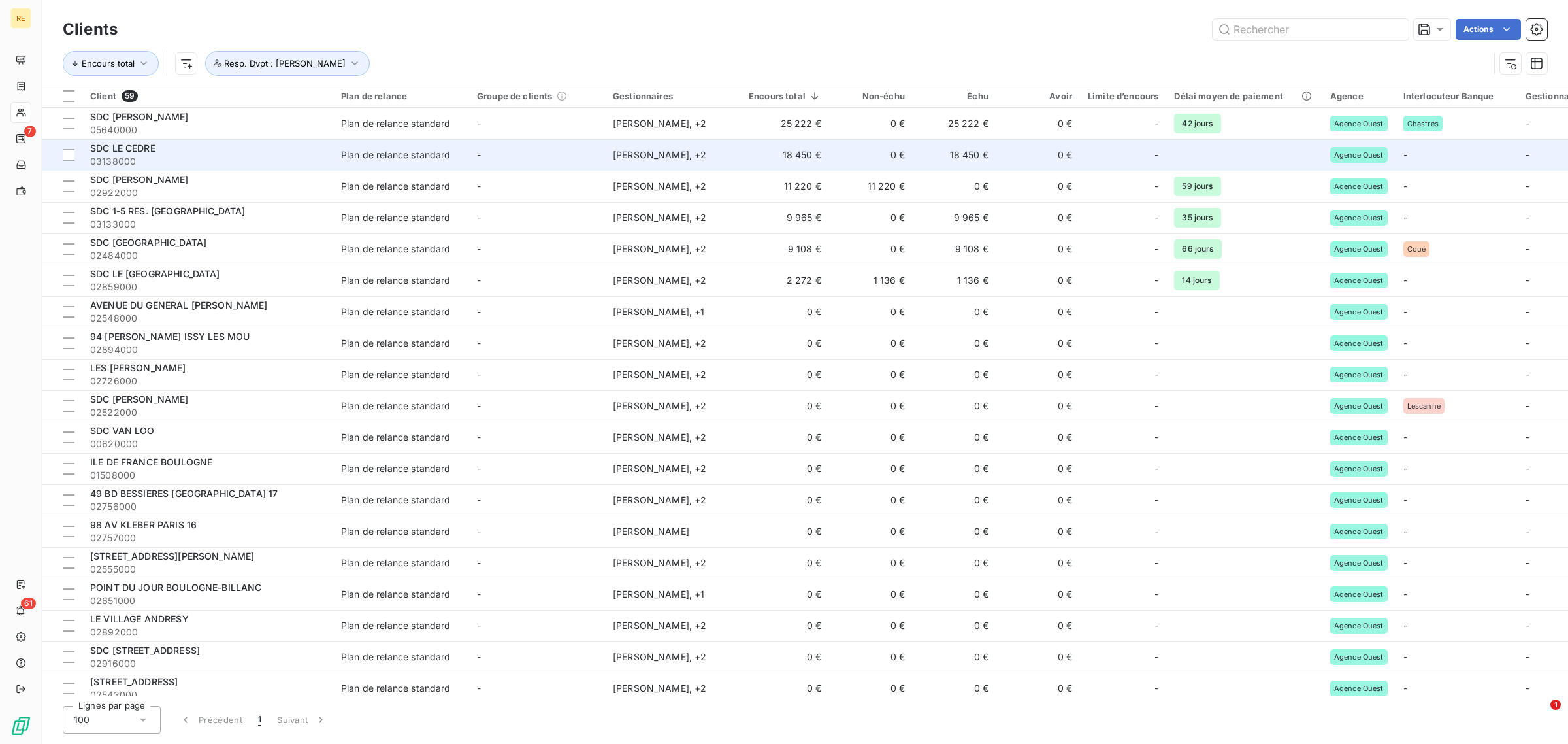
click at [249, 155] on span "03138000" at bounding box center [208, 161] width 235 height 13
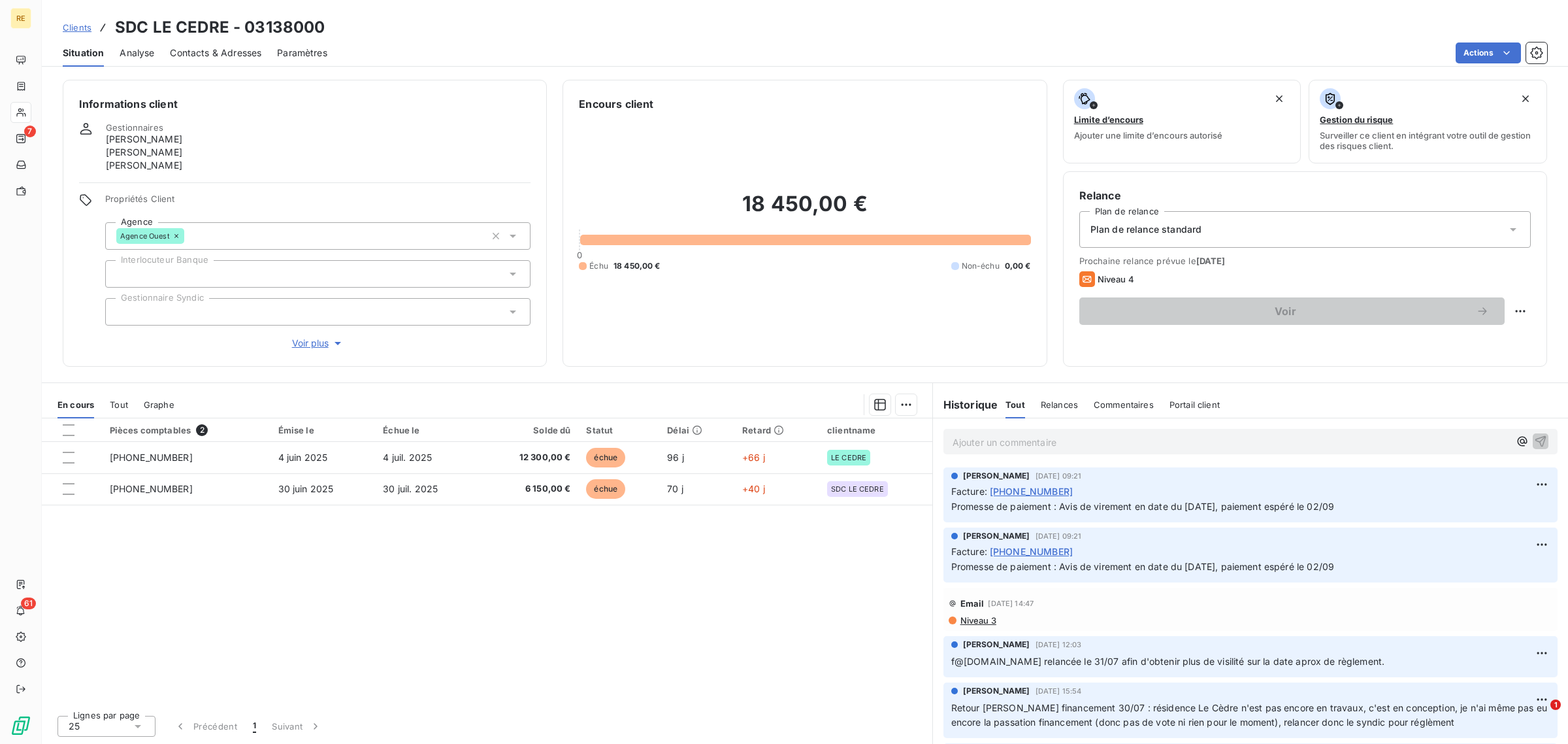
click at [1033, 468] on div "Micaela STAINO 1 sept. 2025, 09:21 Facture : 01-25-444 Promesse de paiement : A…" at bounding box center [1250, 494] width 614 height 55
click at [1032, 448] on p "Ajouter un commentaire ﻿" at bounding box center [1231, 442] width 556 height 16
click at [1534, 436] on icon "button" at bounding box center [1540, 440] width 13 height 13
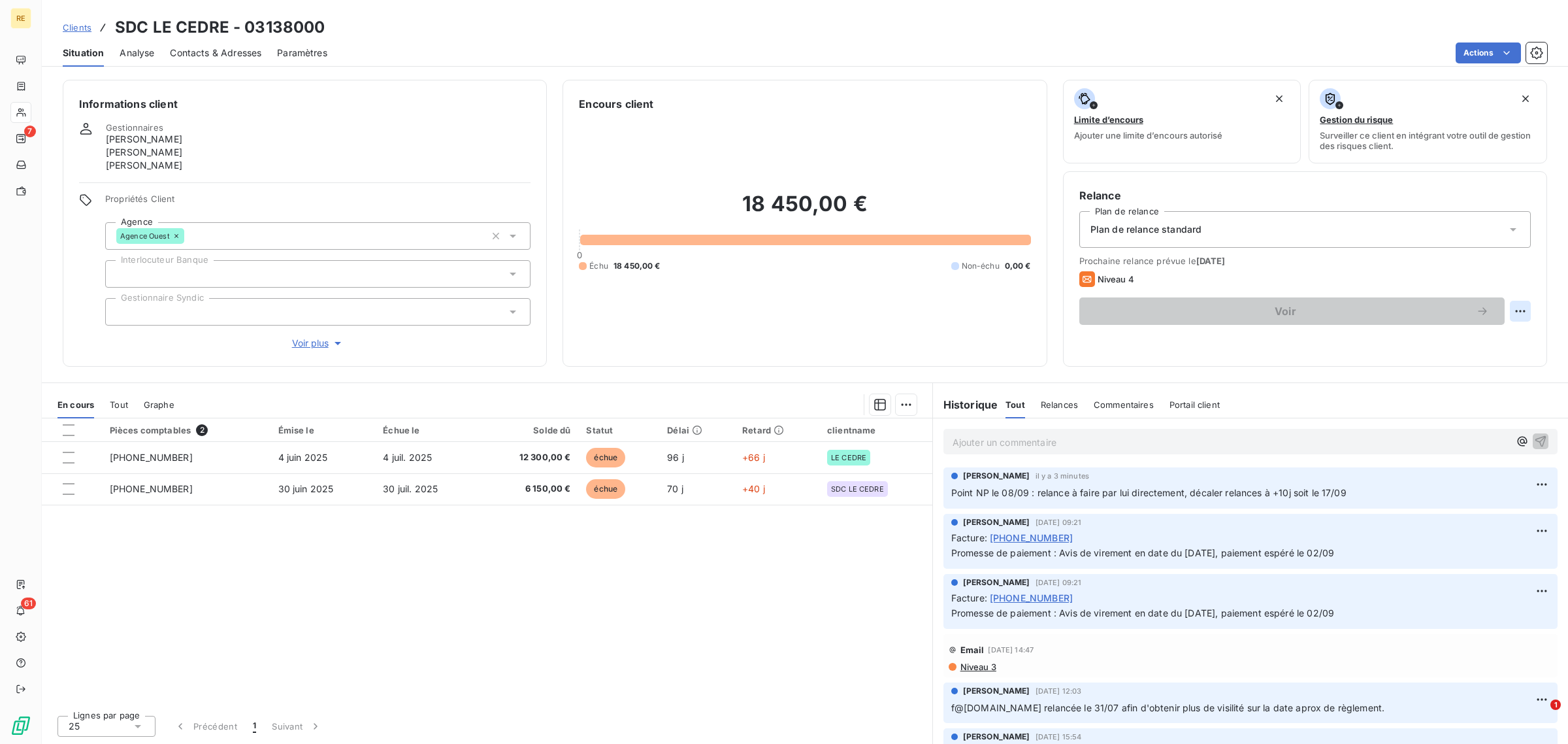
click at [1515, 308] on html "RE 7 61 Clients SDC LE CEDRE - 03138000 Situation Analyse Contacts & Adresses P…" at bounding box center [784, 372] width 1568 height 744
click at [1445, 344] on div "Replanifier cette action" at bounding box center [1467, 340] width 117 height 21
select select "8"
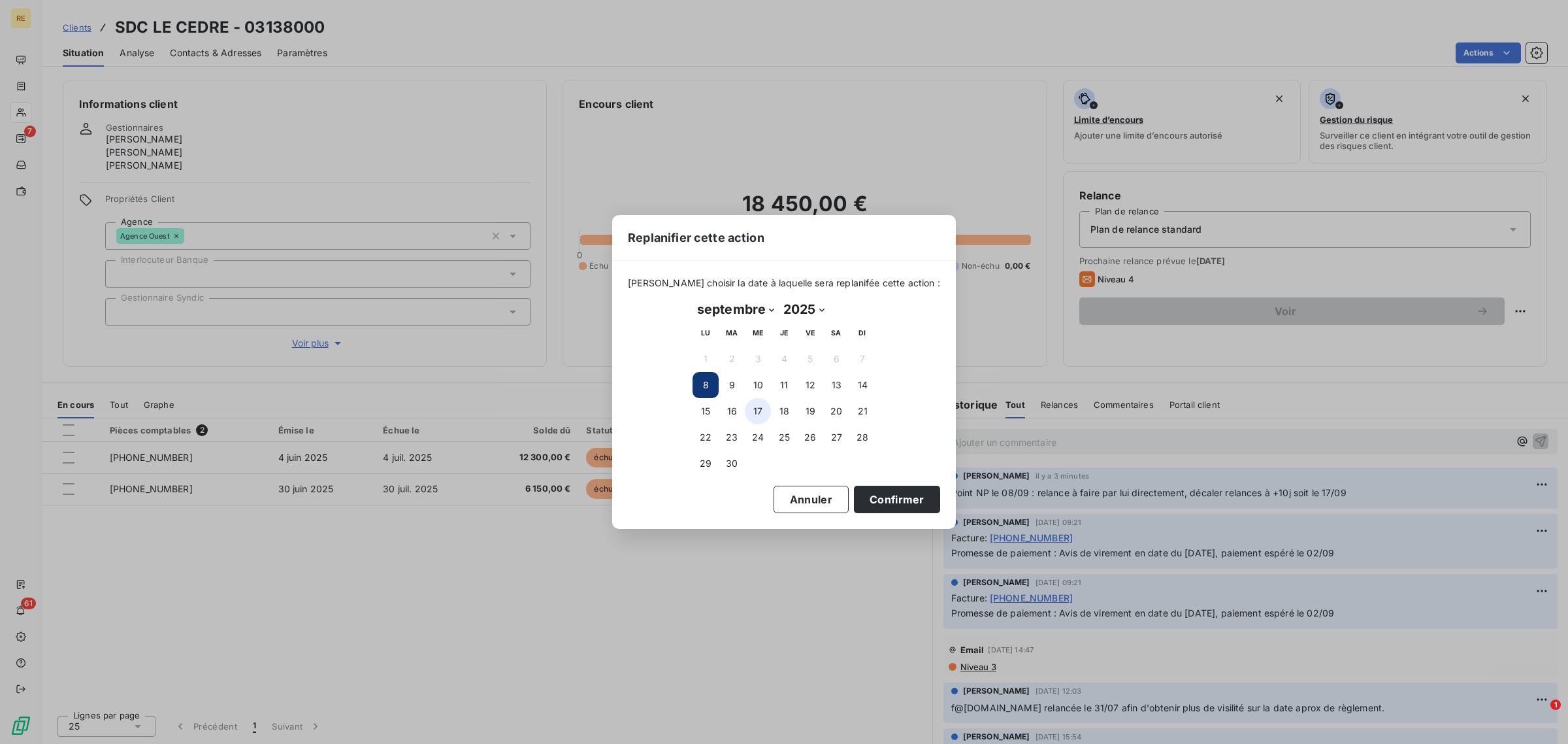
click at [751, 412] on button "17" at bounding box center [758, 411] width 26 height 26
click at [867, 495] on button "Confirmer" at bounding box center [897, 499] width 86 height 27
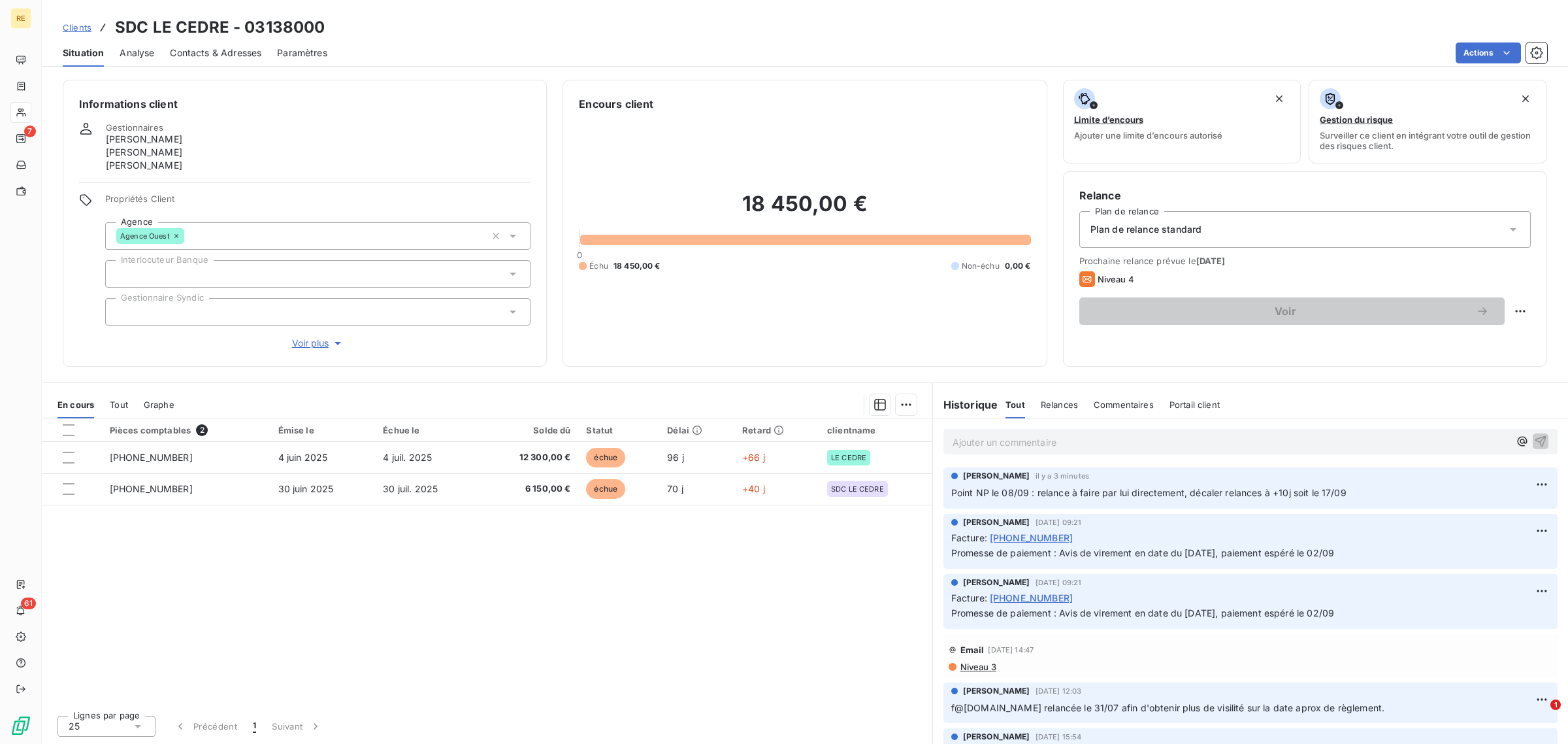
drag, startPoint x: 602, startPoint y: 628, endPoint x: 573, endPoint y: 637, distance: 30.4
click at [601, 629] on div "Pièces comptables 2 Émise le Échue le Solde dû Statut Délai Retard clientname 0…" at bounding box center [487, 561] width 891 height 287
click at [90, 31] on span "Clients" at bounding box center [77, 27] width 29 height 10
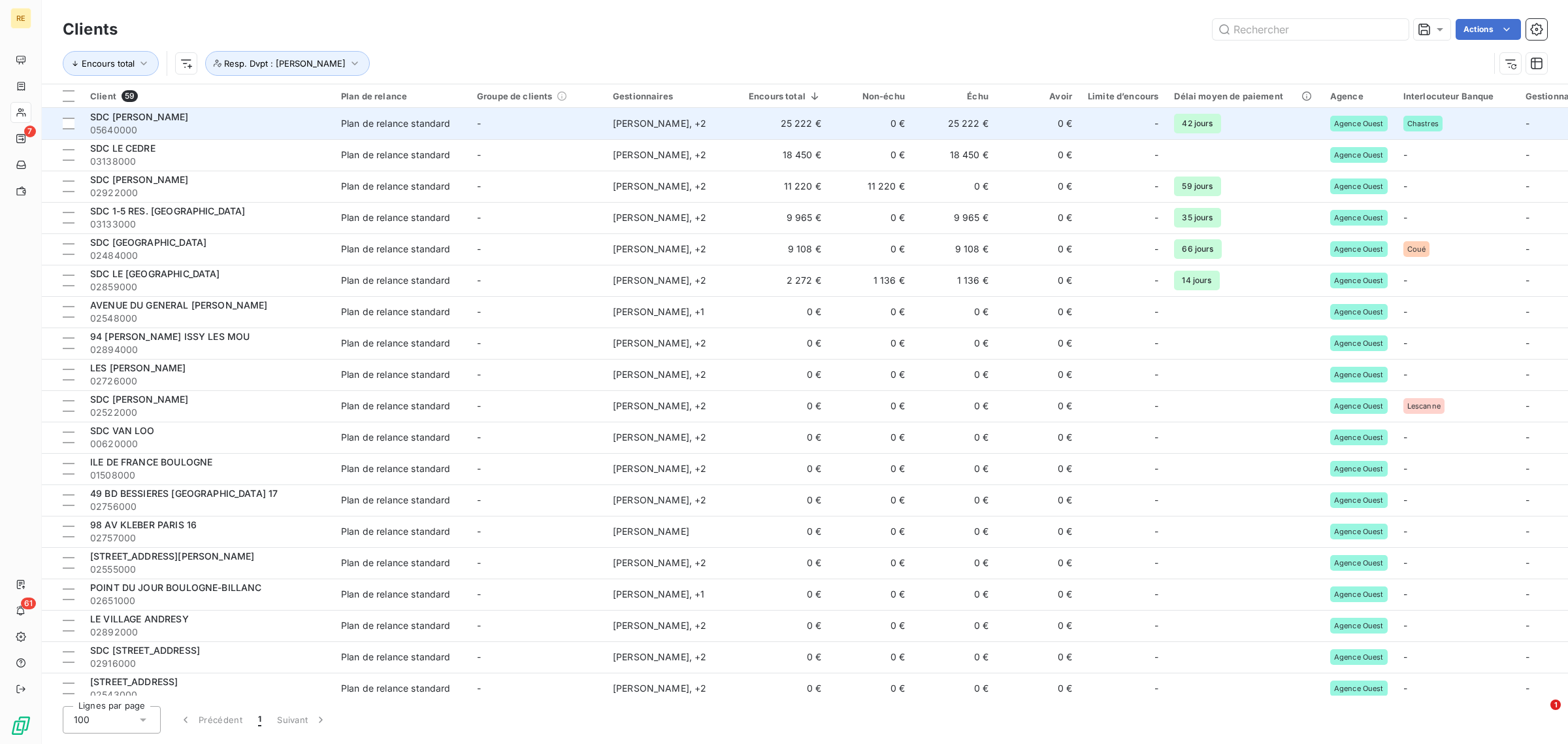
click at [579, 126] on td "-" at bounding box center [537, 124] width 136 height 31
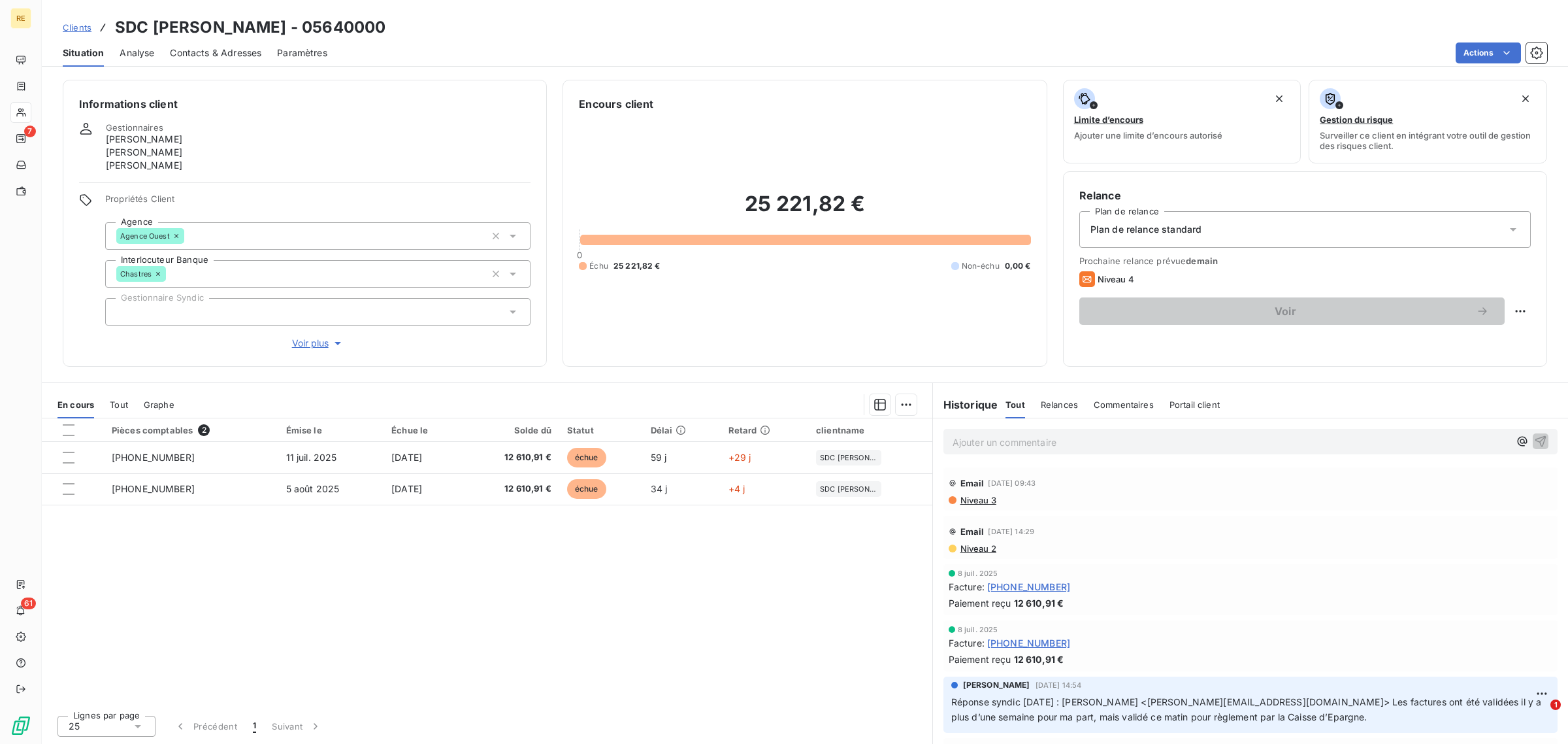
click at [83, 27] on span "Clients" at bounding box center [77, 27] width 29 height 10
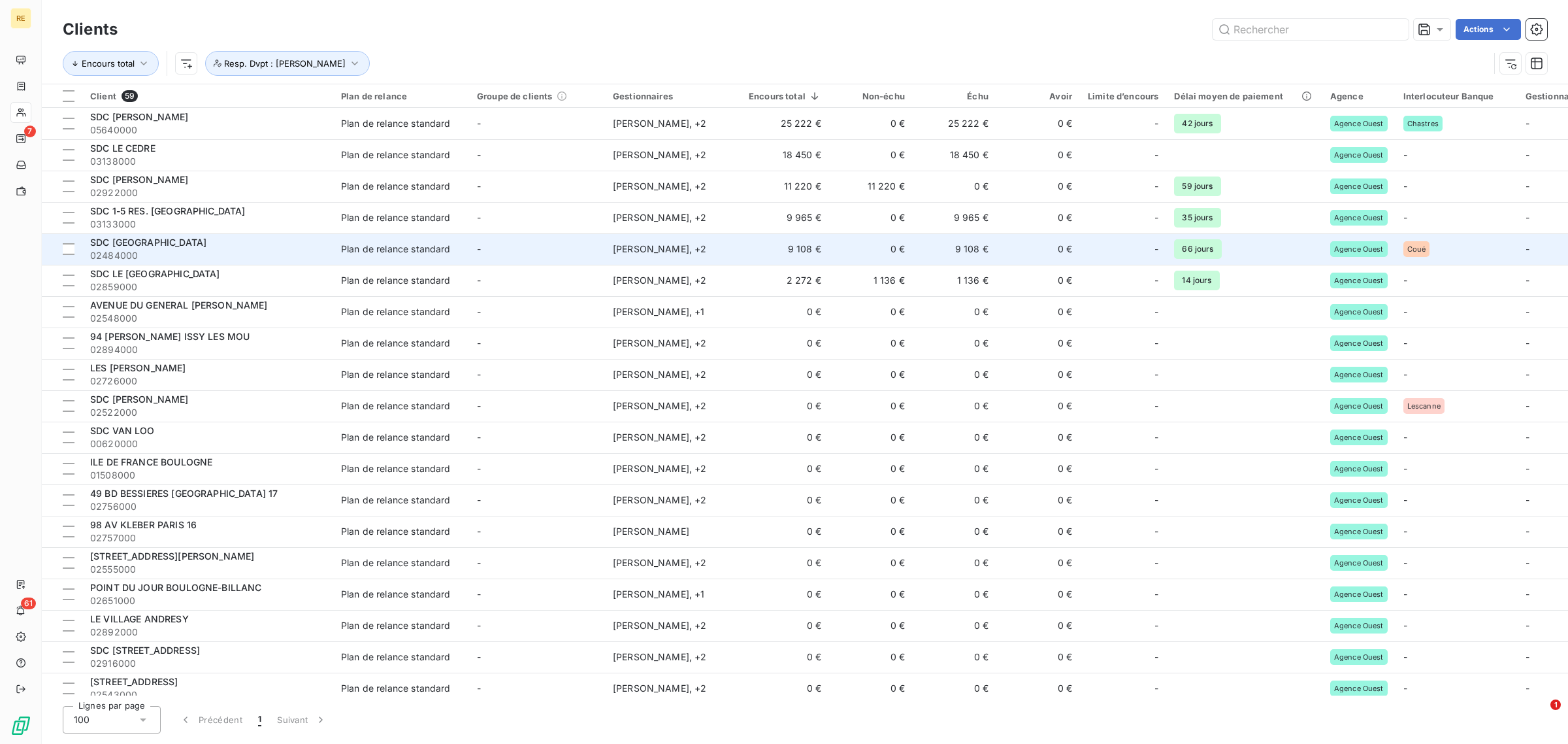
click at [245, 249] on span "02484000" at bounding box center [208, 255] width 235 height 13
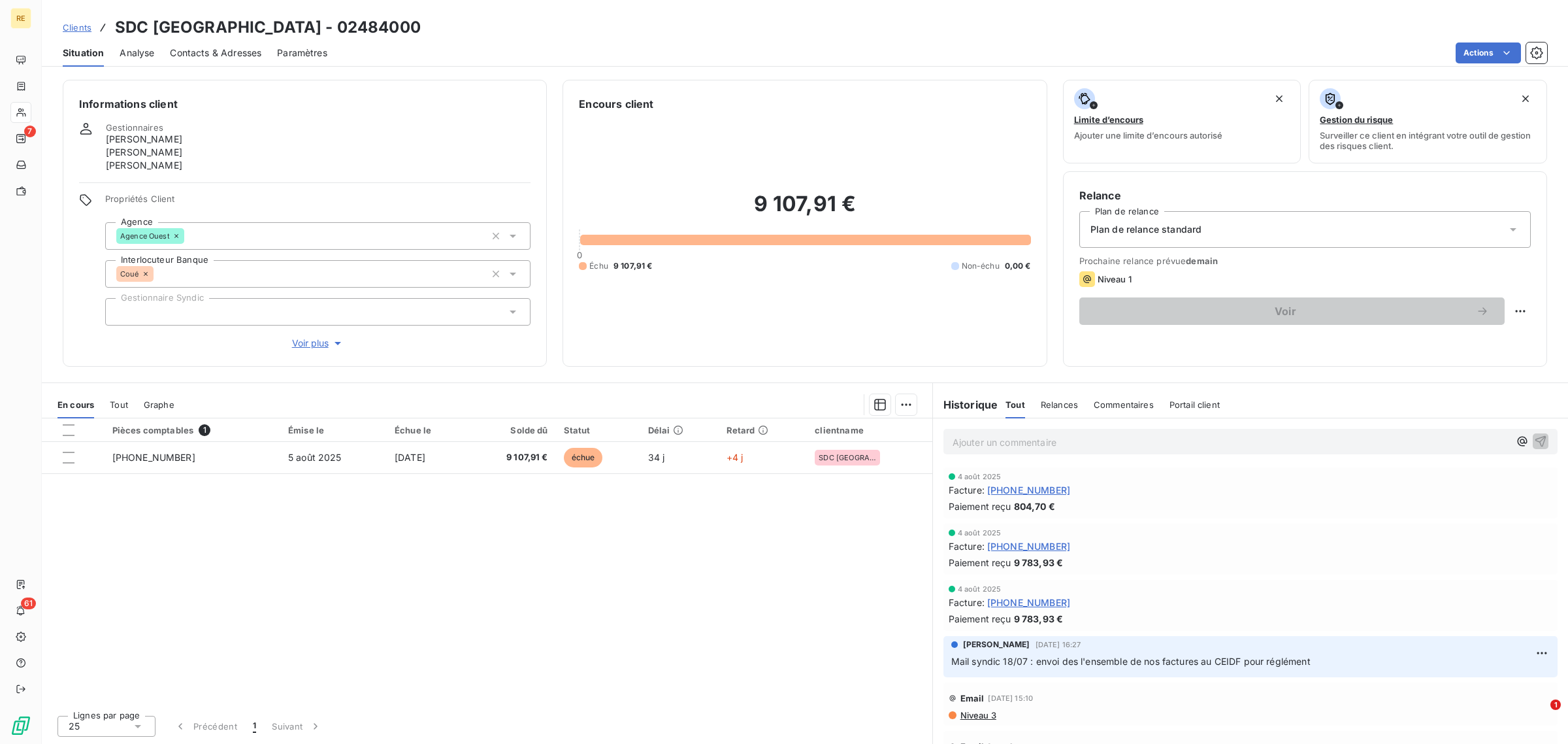
click at [73, 25] on span "Clients" at bounding box center [77, 27] width 29 height 10
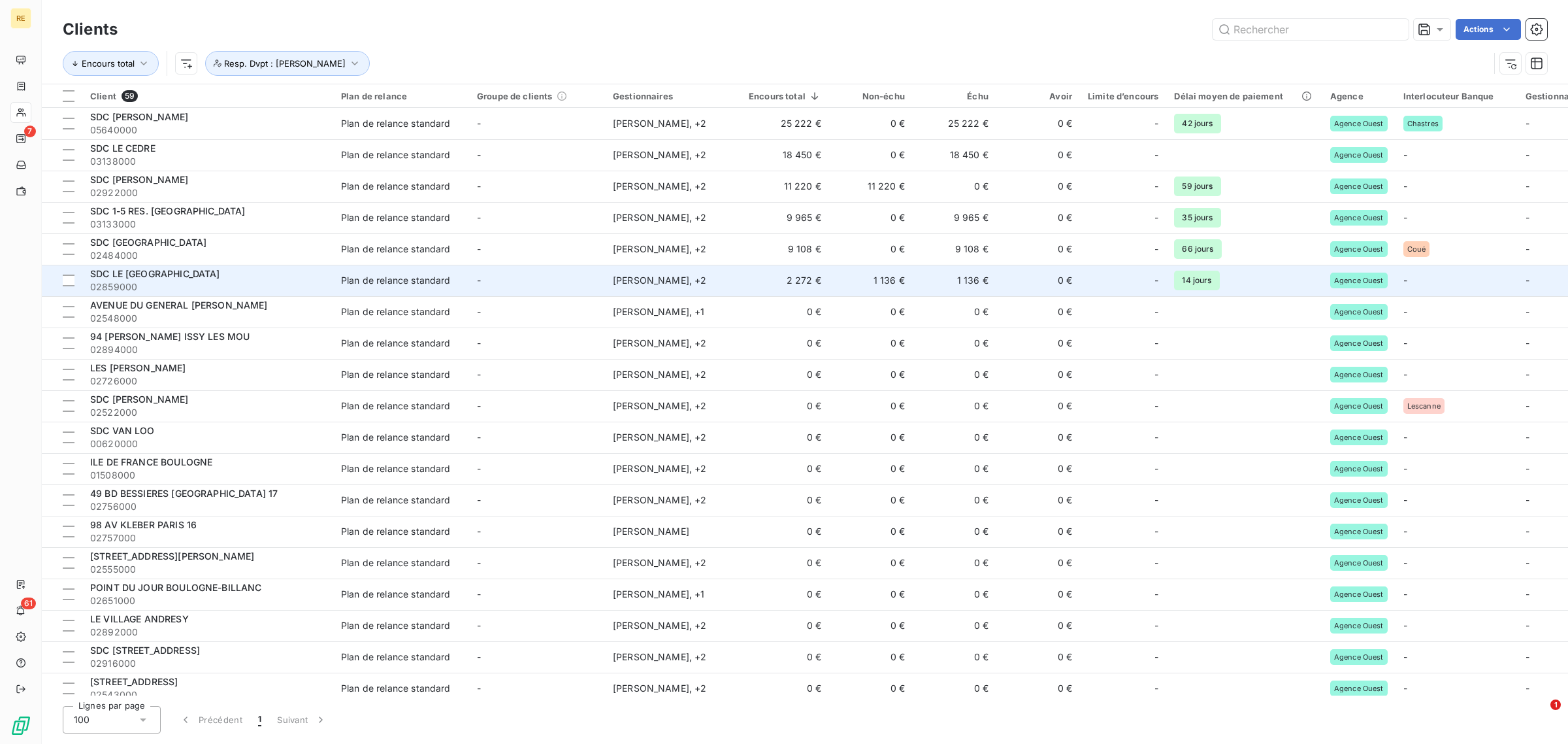
click at [146, 274] on span "SDC LE PARC DE MUN" at bounding box center [155, 274] width 130 height 11
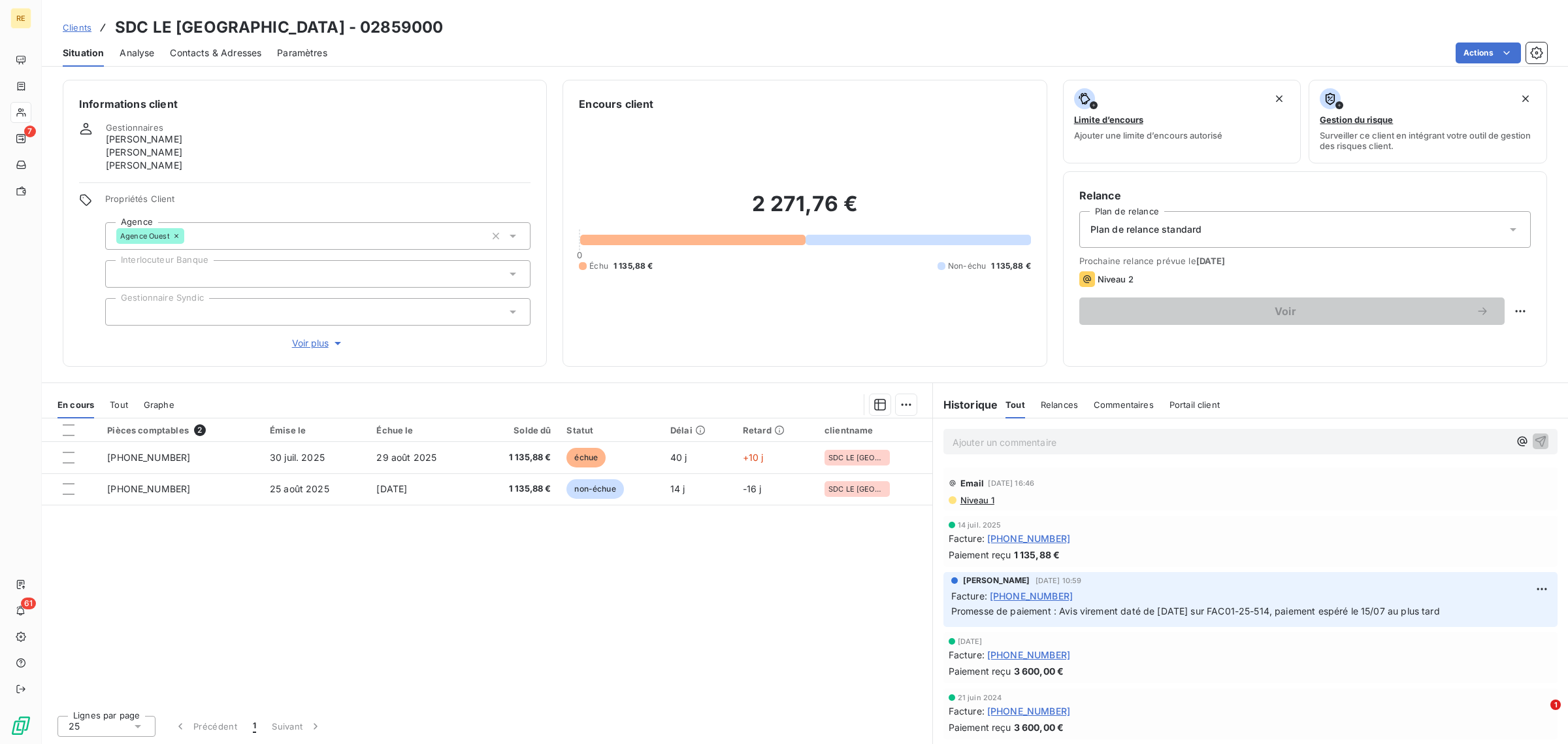
click at [83, 27] on span "Clients" at bounding box center [77, 27] width 29 height 10
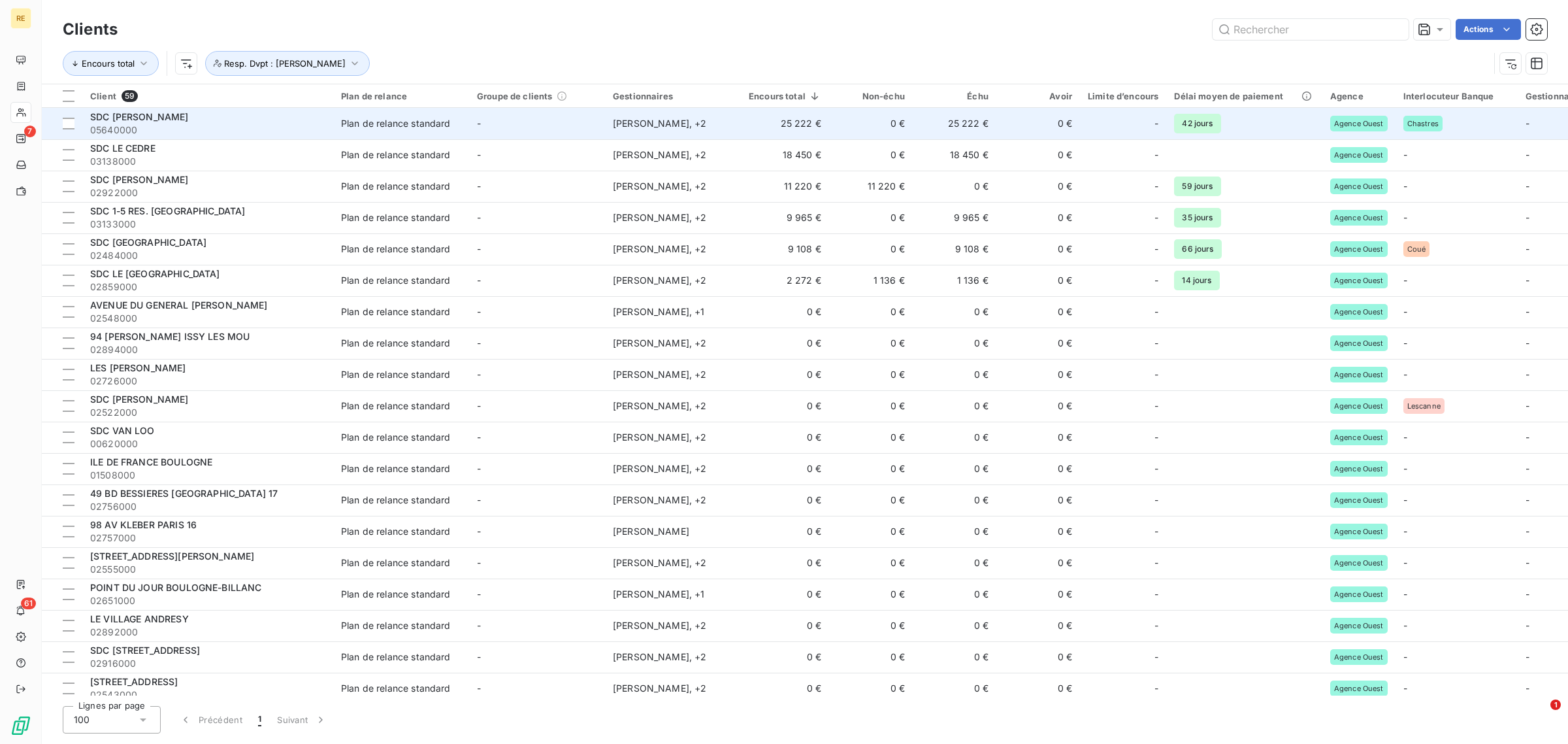
click at [310, 125] on span "05640000" at bounding box center [208, 130] width 235 height 13
